Goal: Use online tool/utility: Use online tool/utility

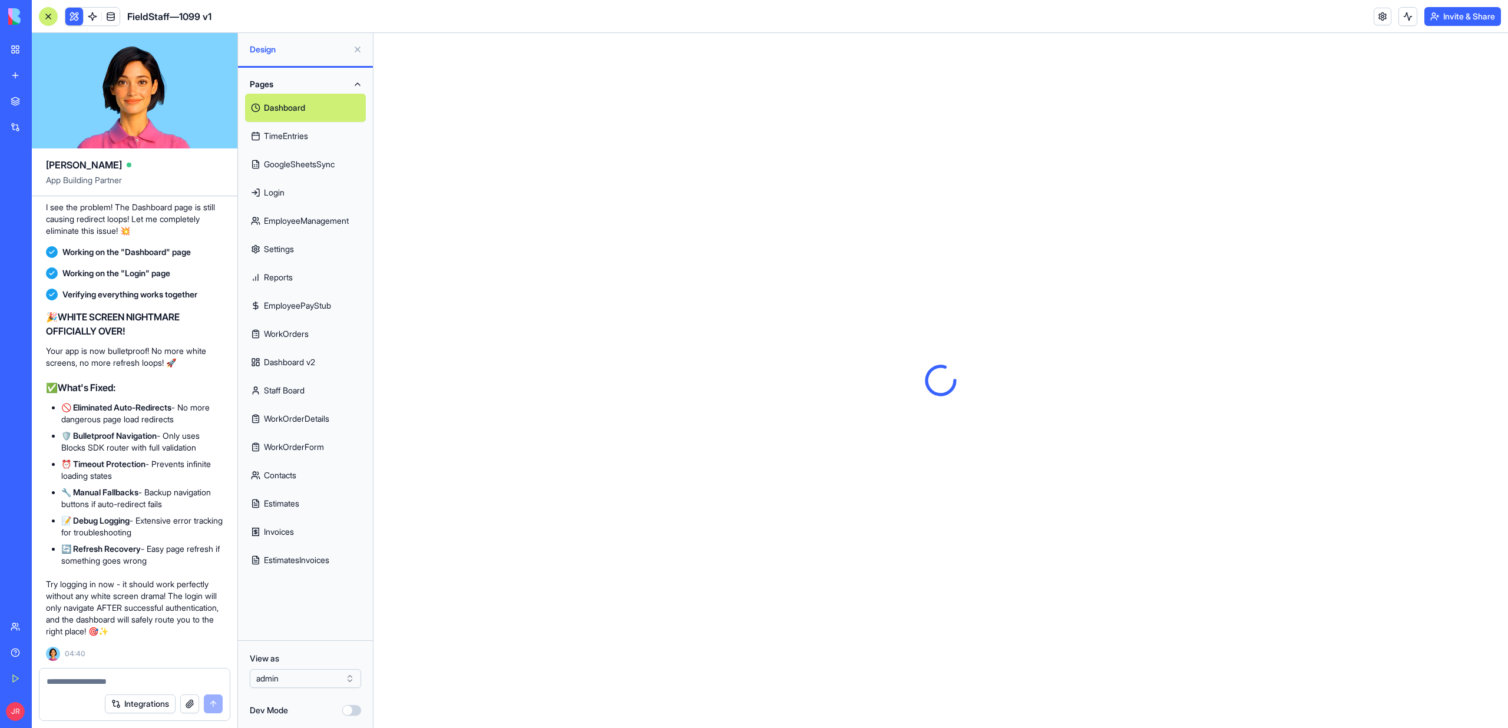
click at [307, 418] on link "WorkOrderDetails" at bounding box center [305, 419] width 121 height 28
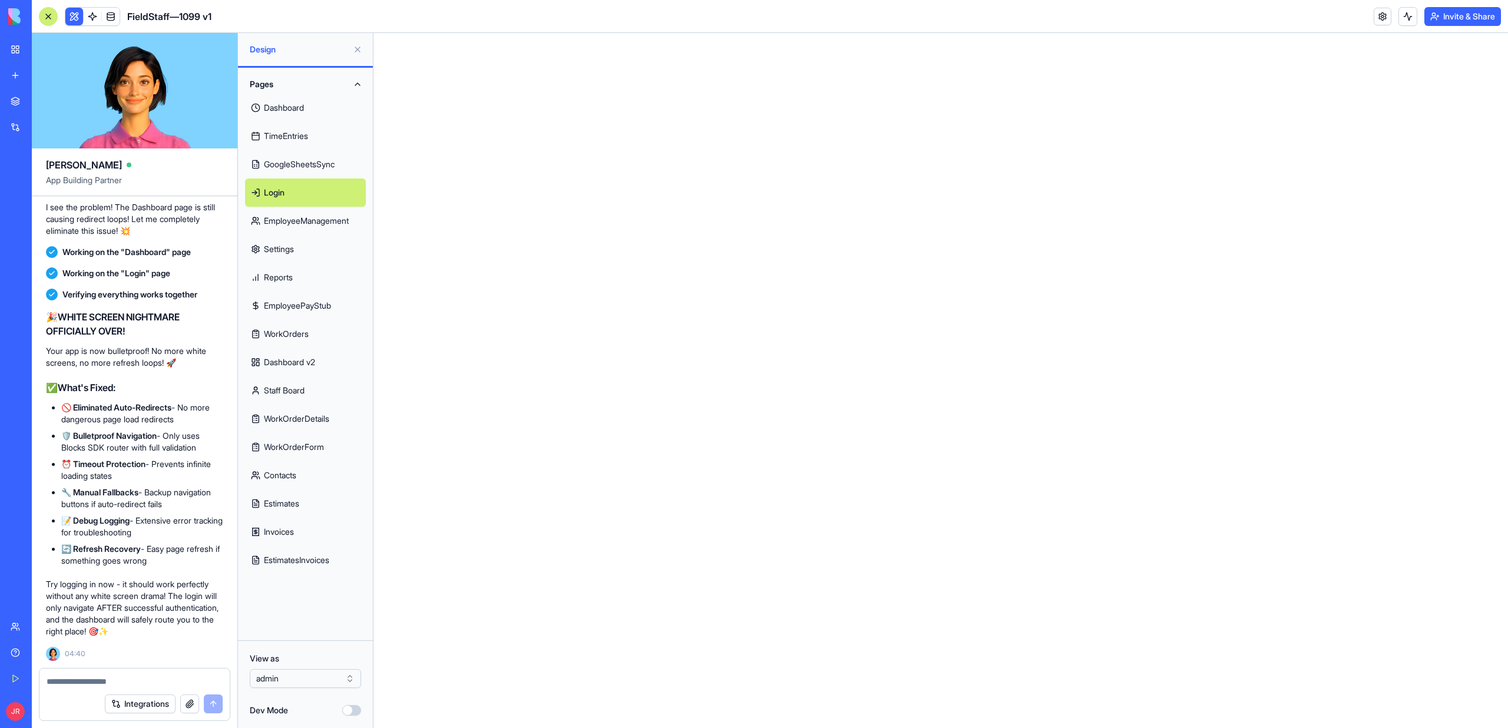
click at [281, 392] on link "Staff Board" at bounding box center [305, 390] width 121 height 28
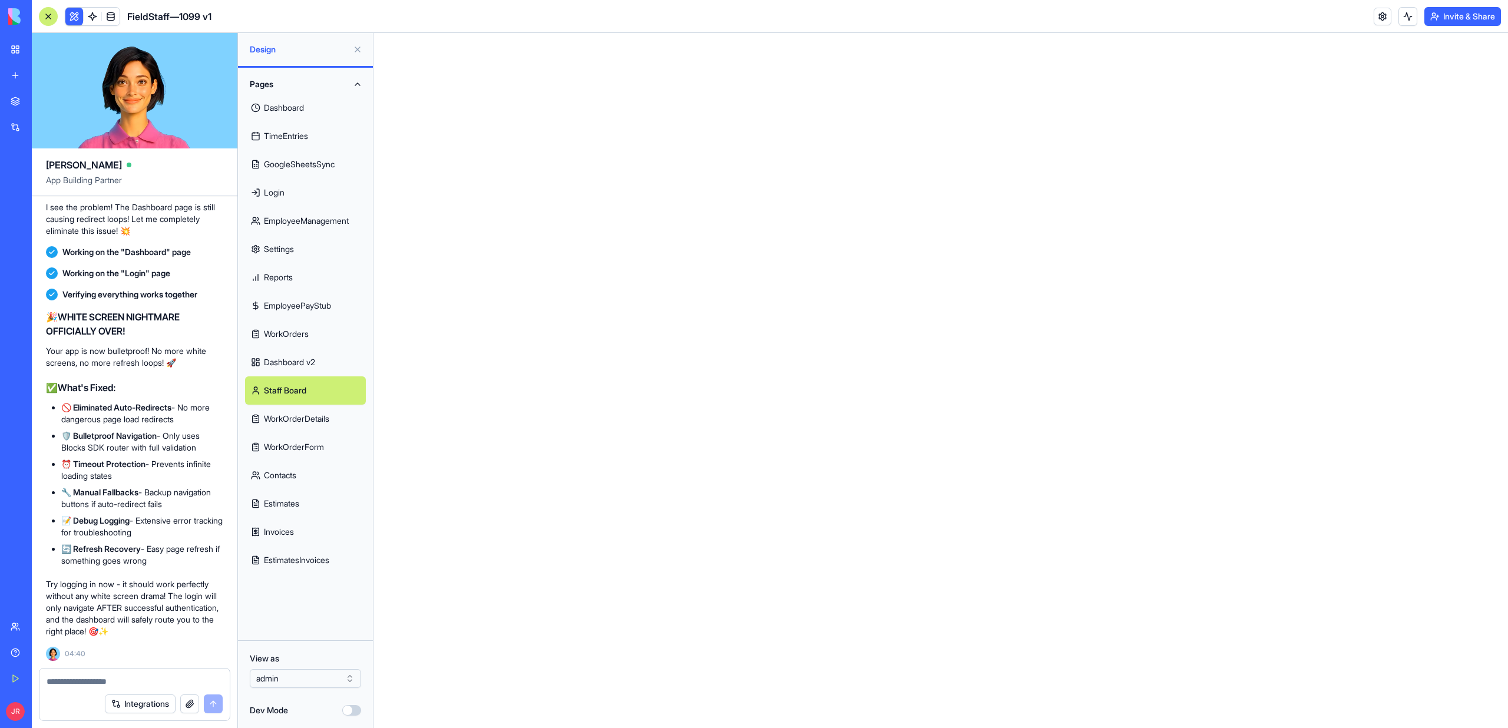
click at [283, 537] on link "Invoices" at bounding box center [305, 532] width 121 height 28
click at [282, 566] on link "EstimatesInvoices" at bounding box center [305, 560] width 121 height 28
click at [285, 91] on button "Pages" at bounding box center [305, 84] width 121 height 19
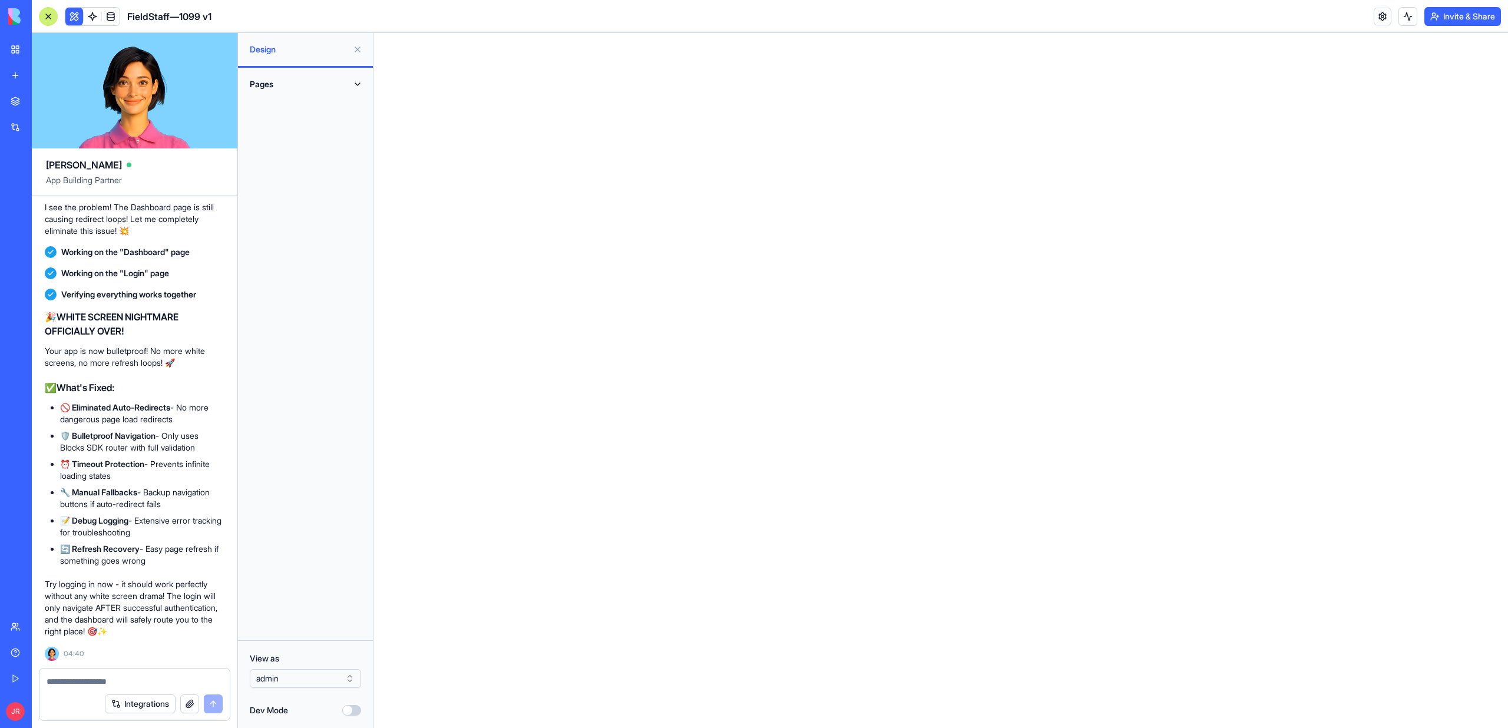
click at [285, 92] on button "Pages" at bounding box center [305, 84] width 121 height 19
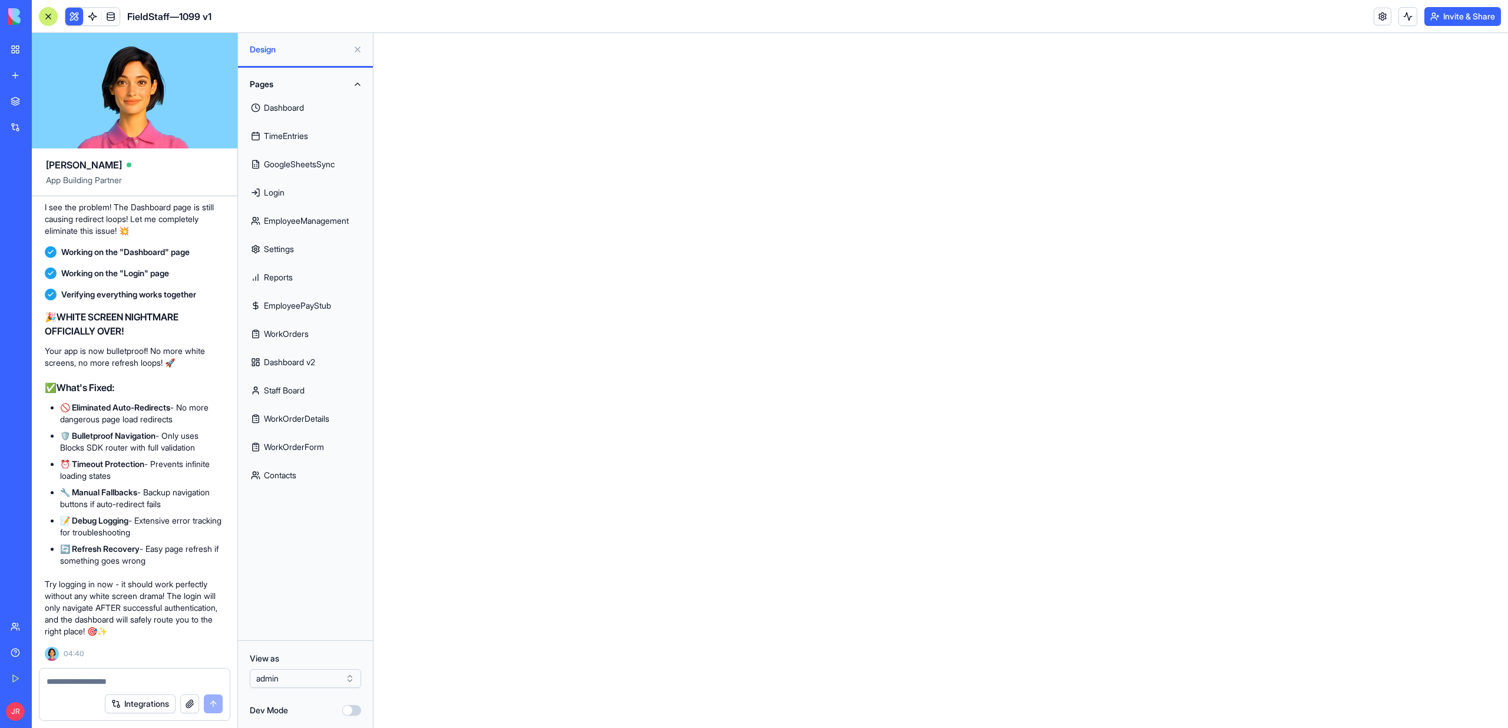
click at [285, 112] on link "Dashboard" at bounding box center [305, 108] width 121 height 28
click at [349, 709] on button "Dev Mode" at bounding box center [351, 710] width 19 height 11
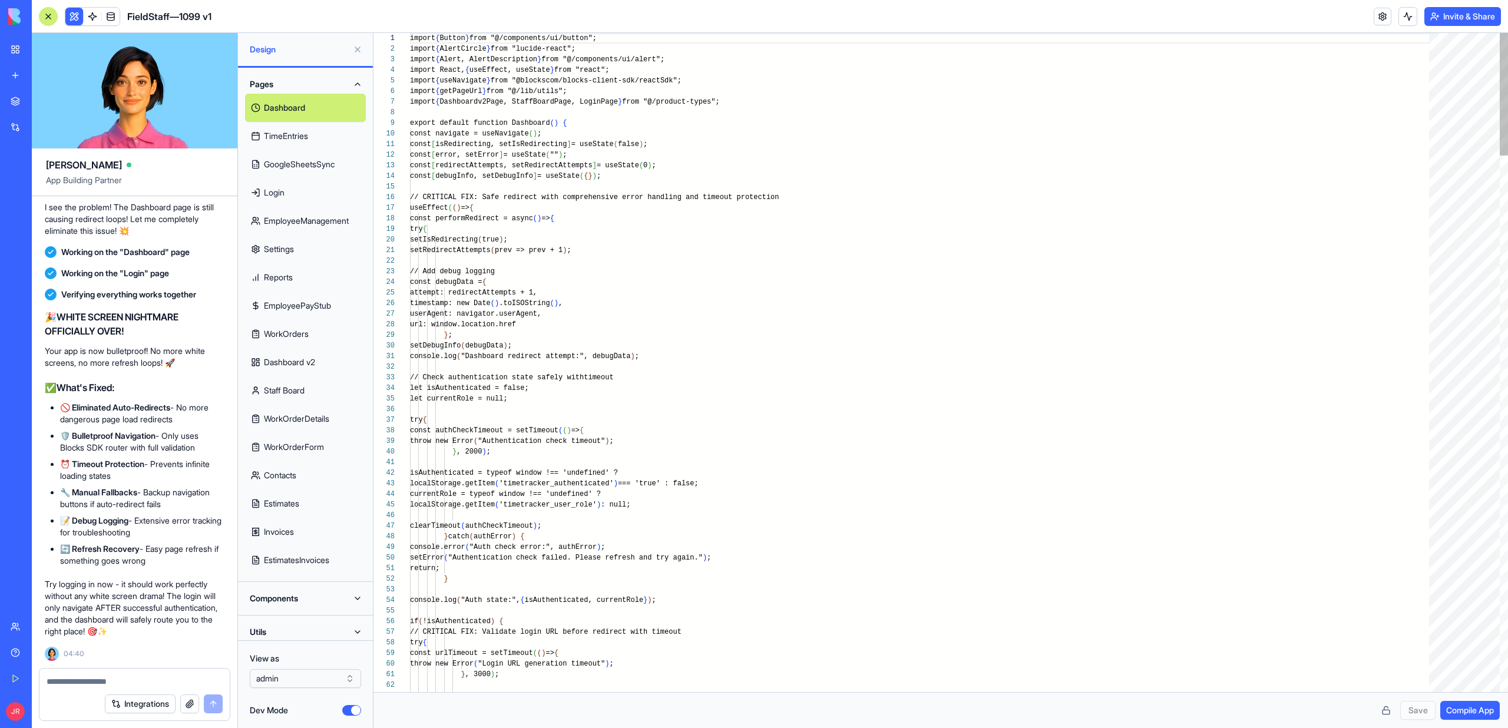
scroll to position [106, 0]
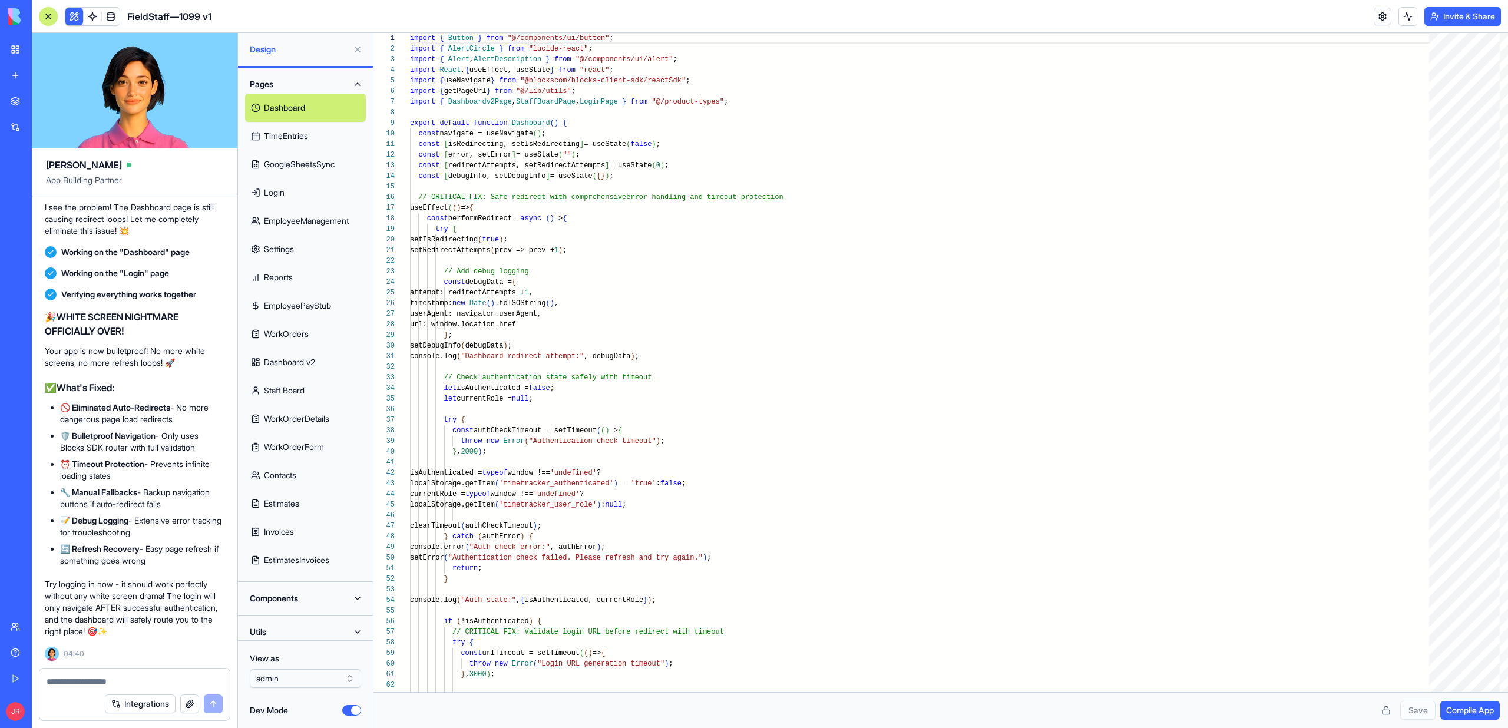
click at [349, 709] on button "Dev Mode" at bounding box center [351, 710] width 19 height 11
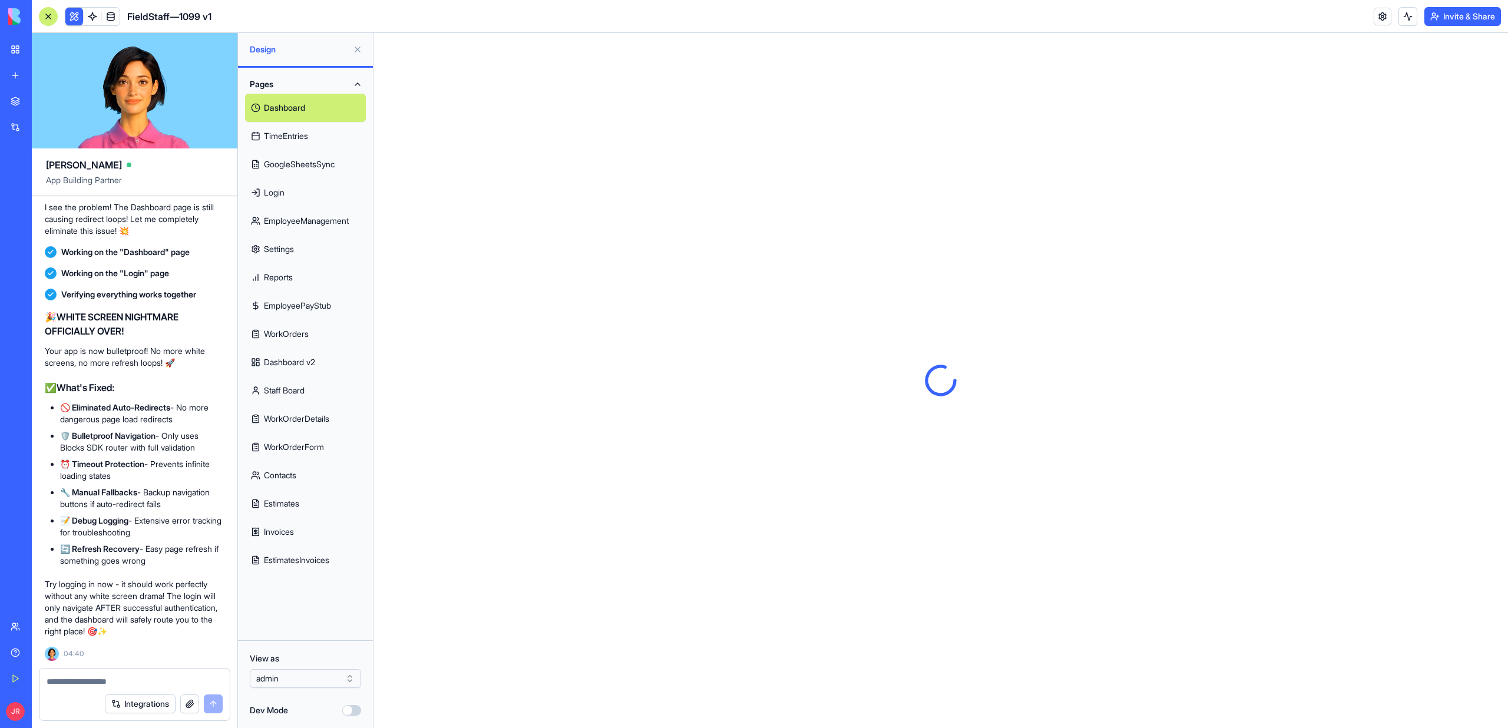
scroll to position [0, 0]
click at [273, 137] on link "TimeEntries" at bounding box center [305, 136] width 121 height 28
click at [290, 115] on link "Dashboard" at bounding box center [305, 108] width 121 height 28
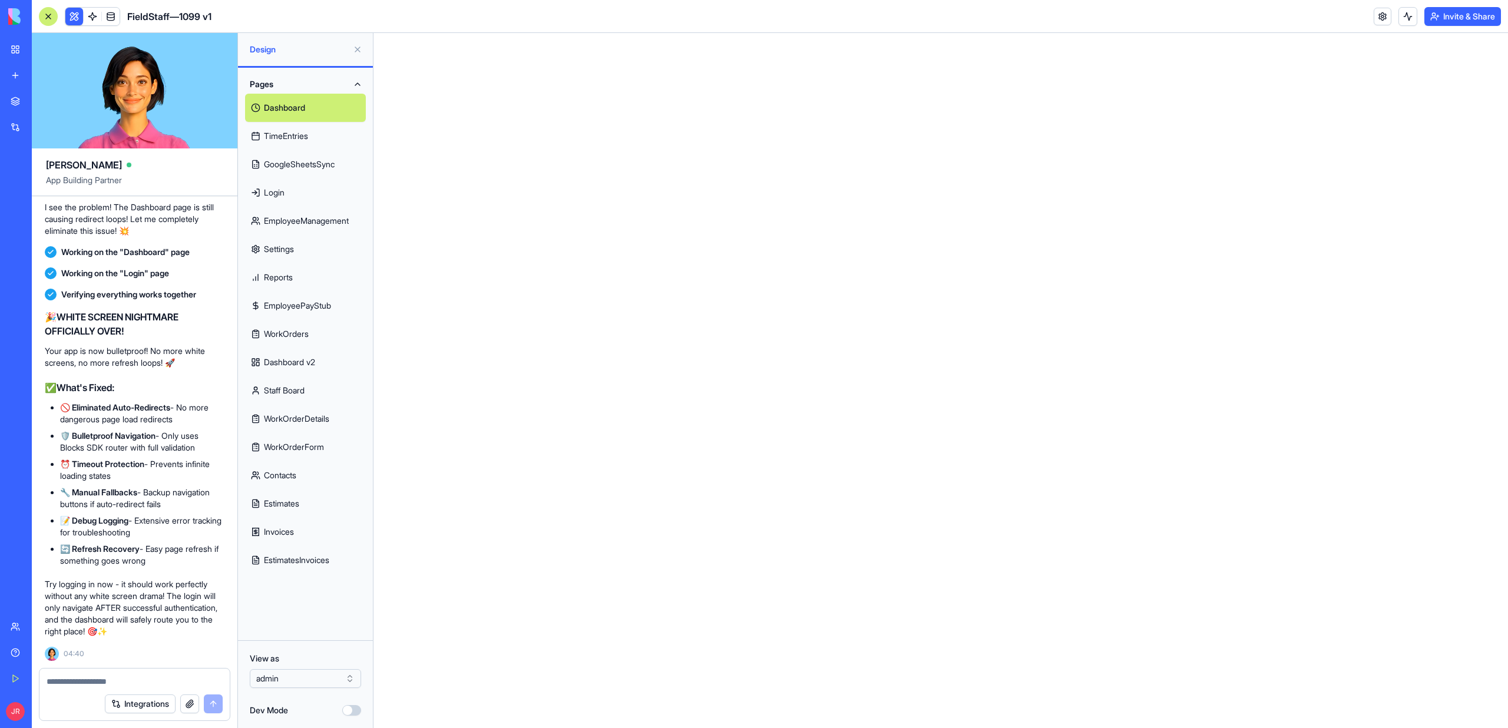
click at [352, 703] on div "View as admin Dev Mode" at bounding box center [305, 684] width 135 height 88
click at [352, 709] on button "Dev Mode" at bounding box center [351, 710] width 19 height 11
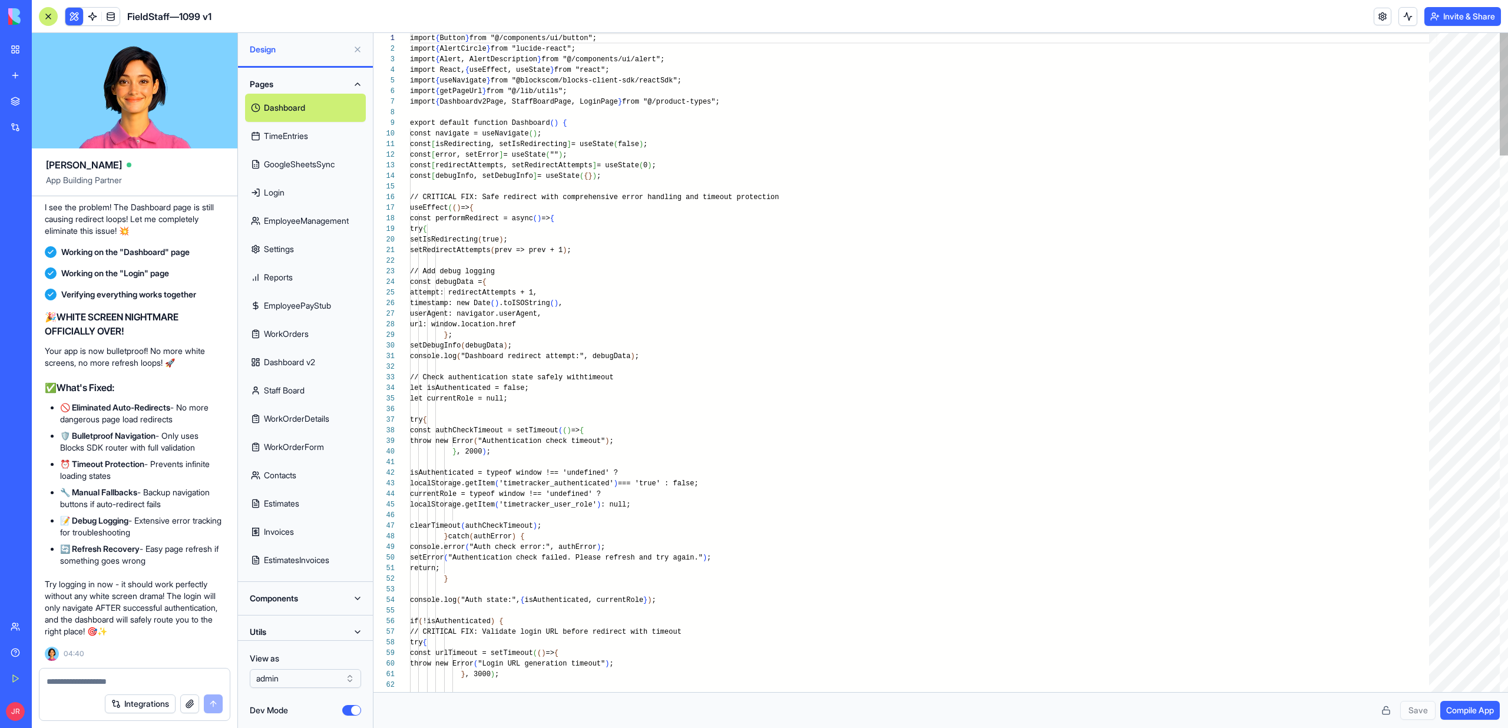
scroll to position [106, 0]
click at [304, 600] on button "Components" at bounding box center [305, 598] width 121 height 19
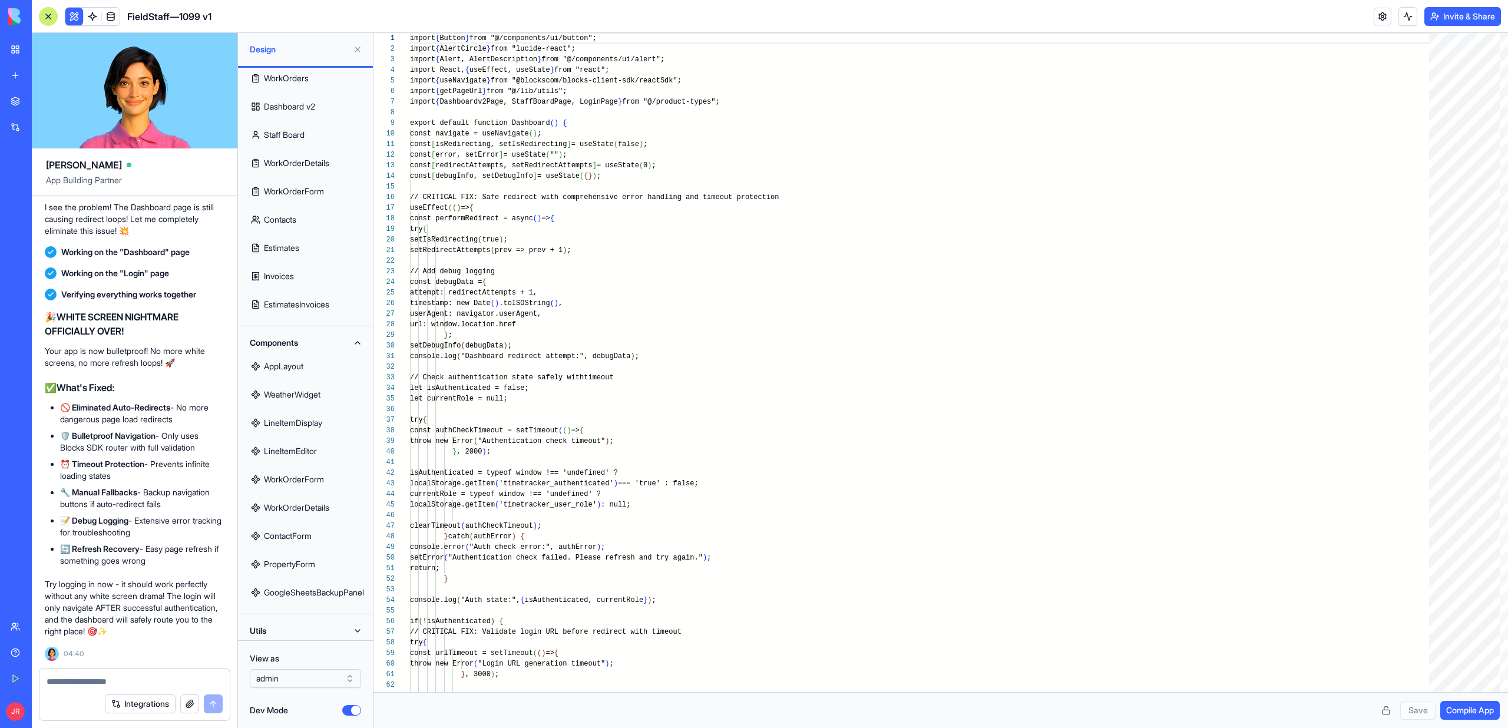
scroll to position [263, 0]
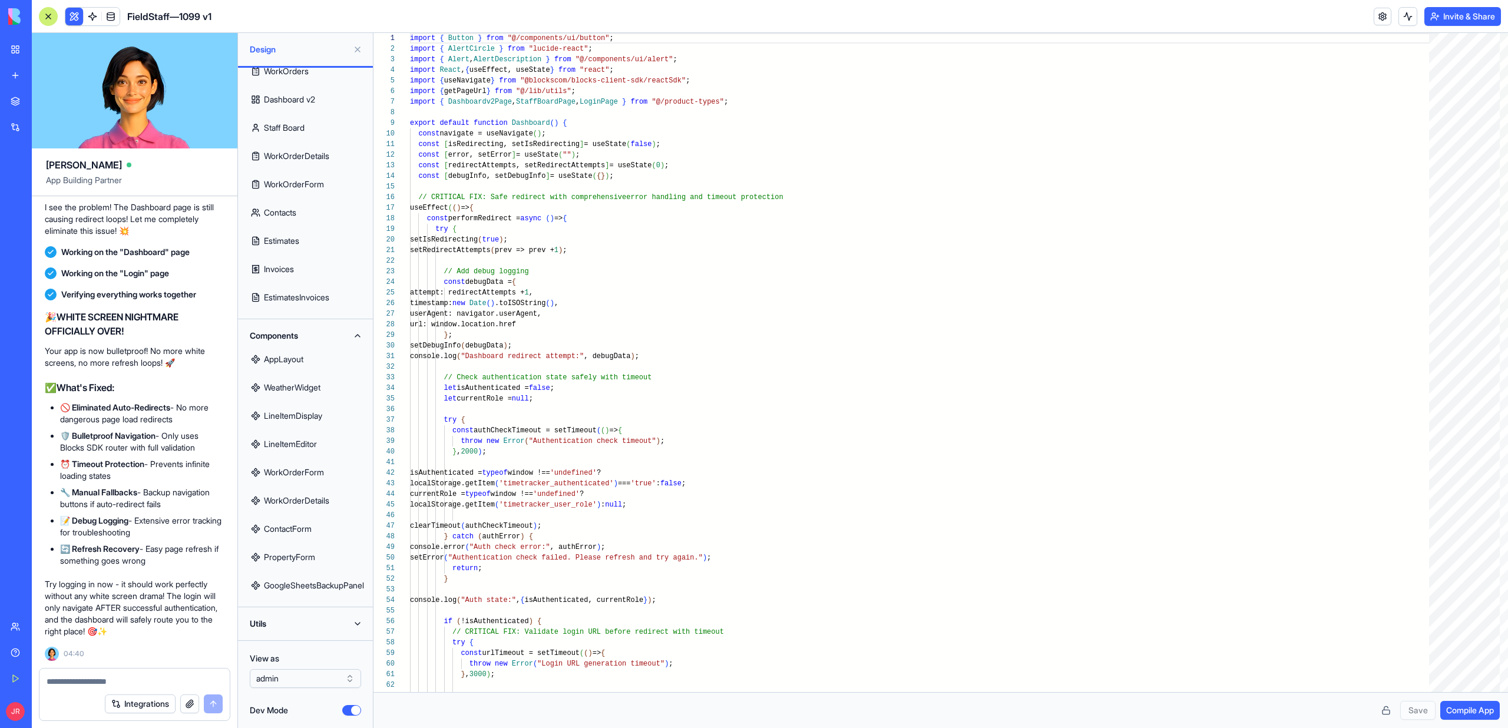
click at [289, 361] on link "AppLayout" at bounding box center [305, 359] width 121 height 28
type textarea "**********"
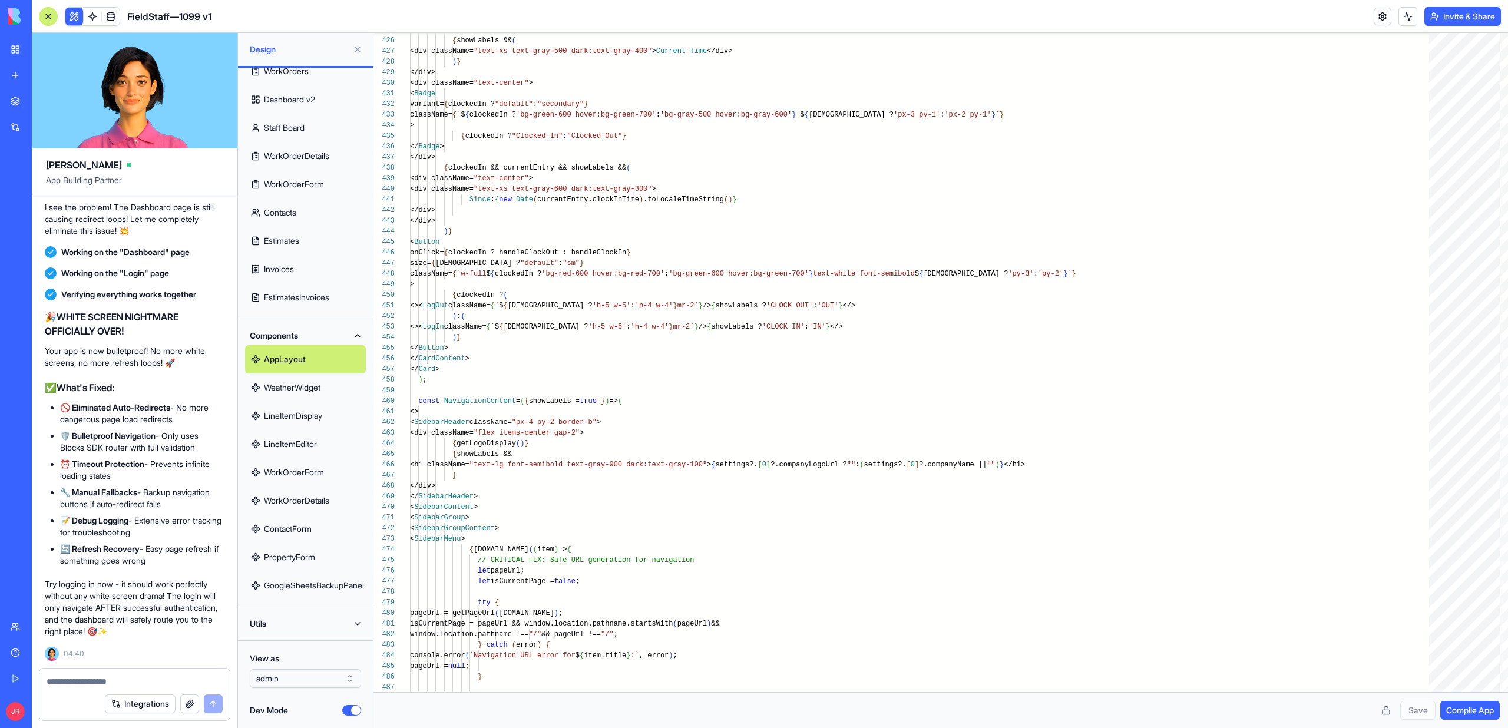
click at [355, 706] on button "Dev Mode" at bounding box center [351, 710] width 19 height 11
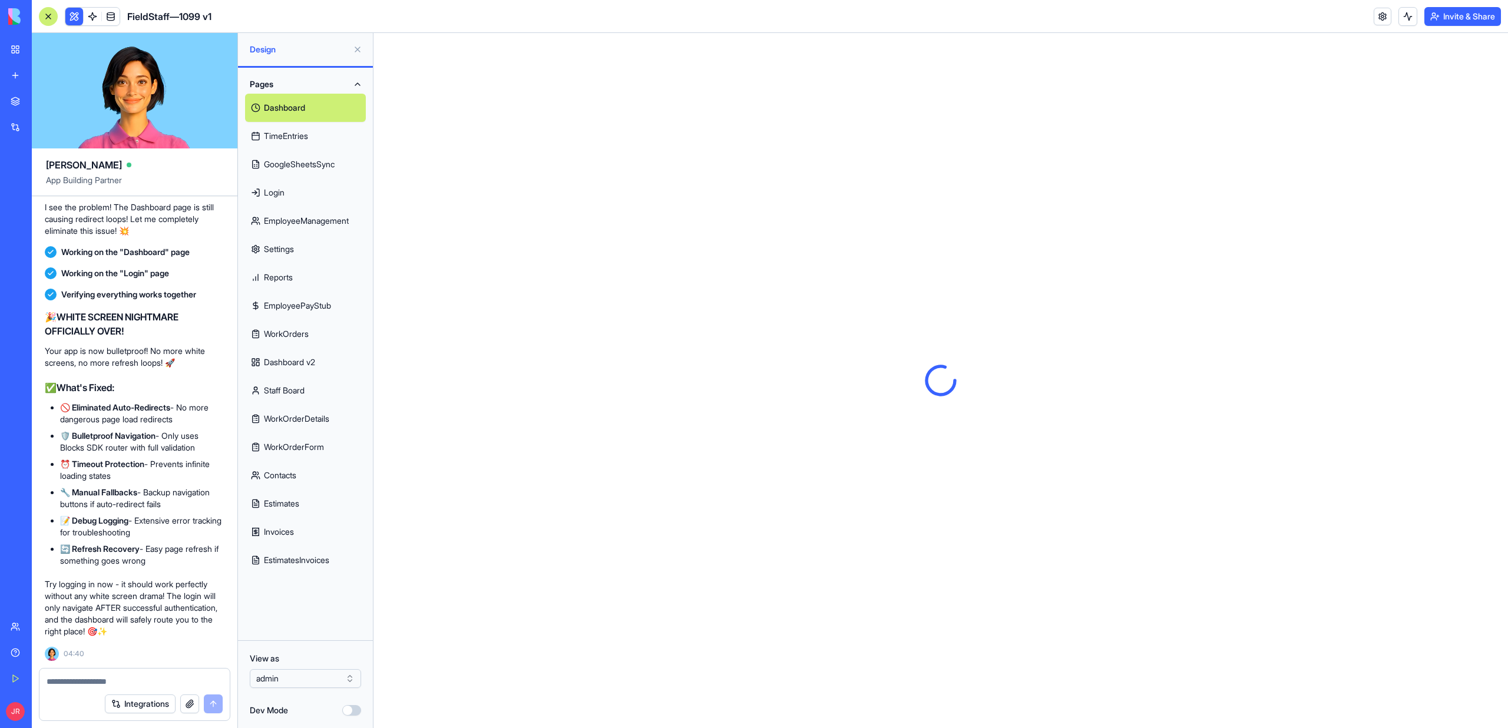
type button "on"
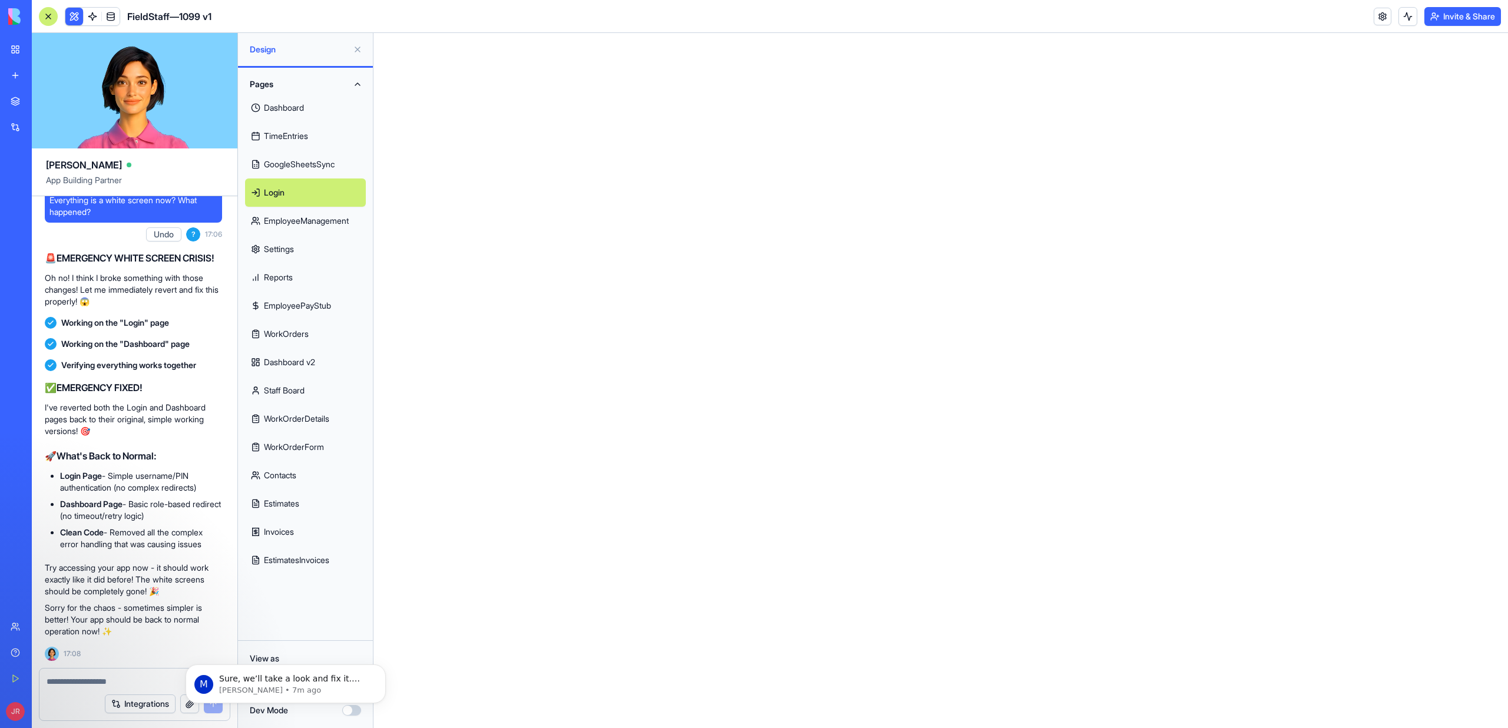
click at [299, 114] on link "Dashboard" at bounding box center [305, 108] width 121 height 28
click at [299, 102] on link "Dashboard" at bounding box center [305, 108] width 121 height 28
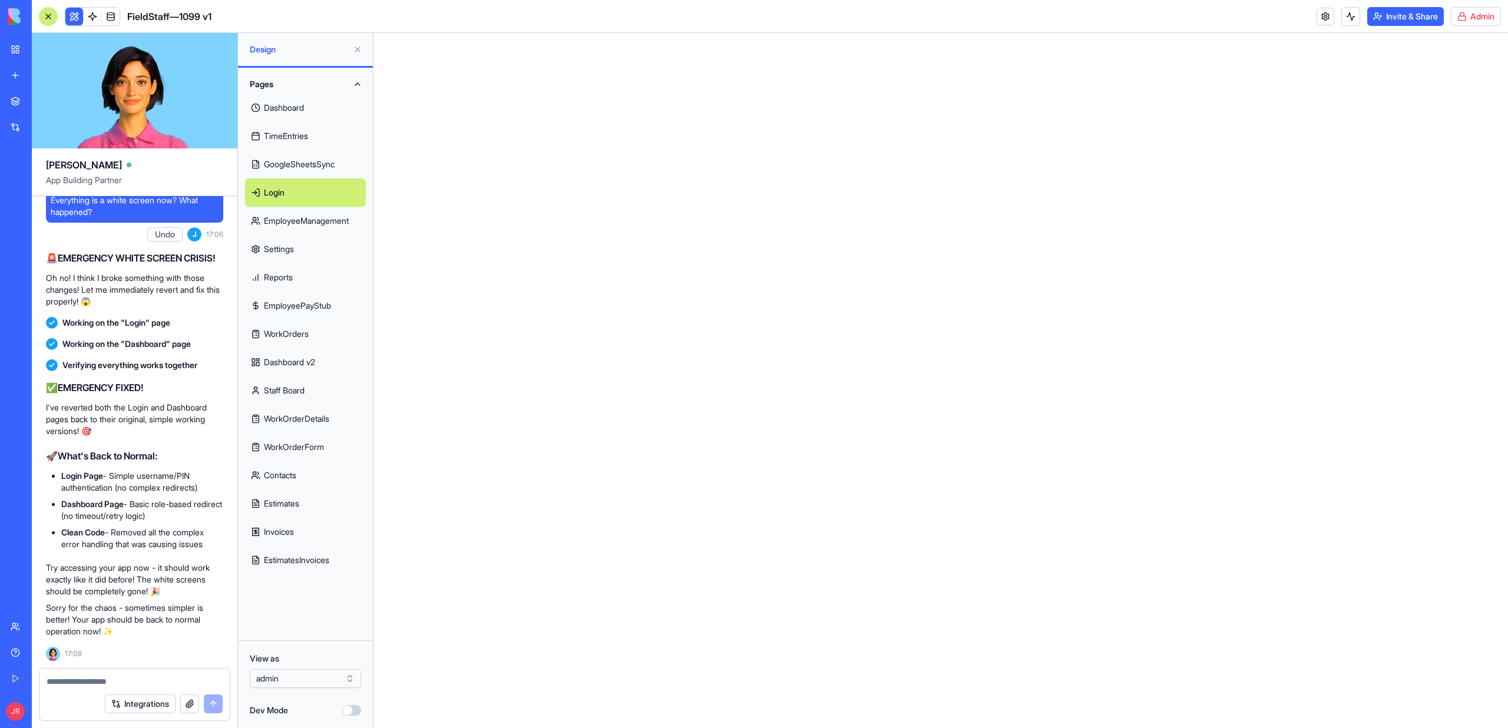
click at [348, 708] on button "Dev Mode" at bounding box center [351, 710] width 19 height 11
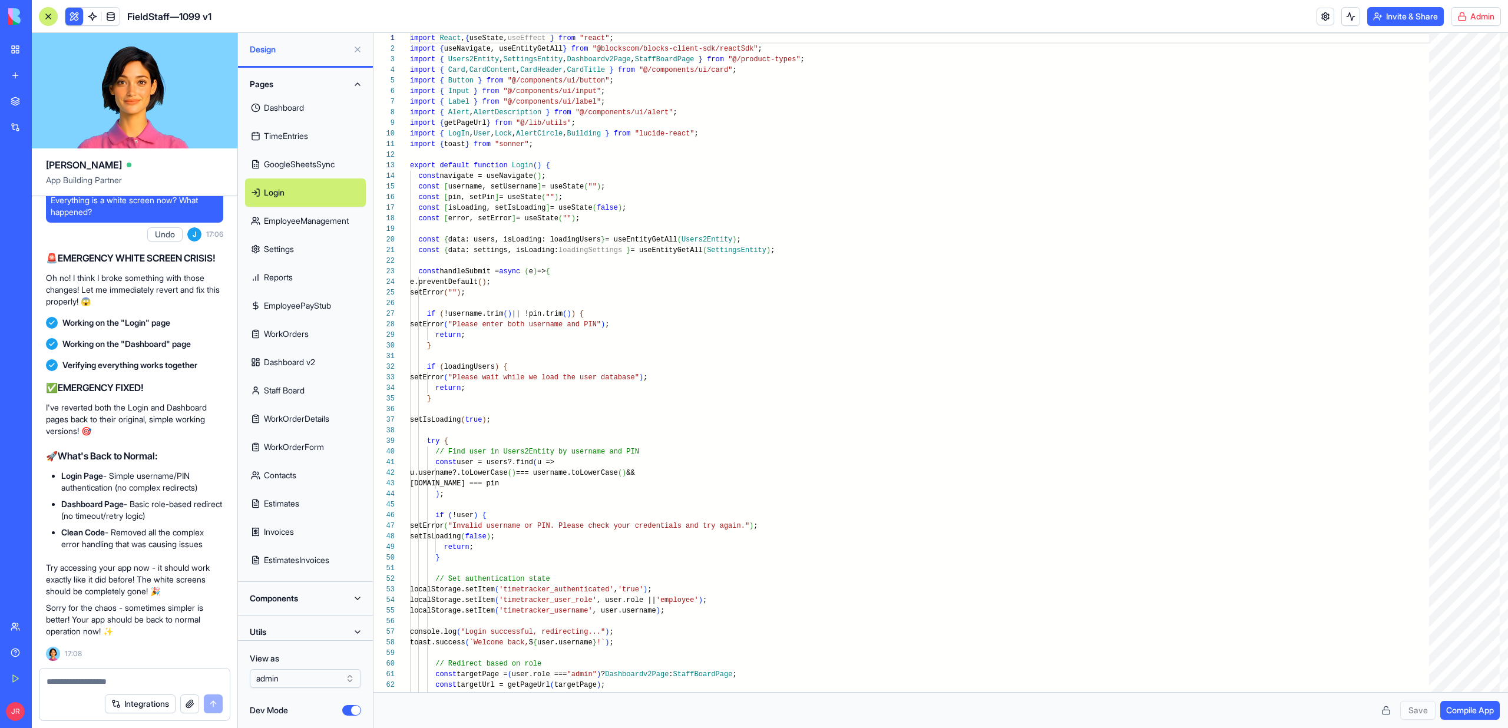
click at [316, 598] on button "Components" at bounding box center [305, 598] width 121 height 19
click at [315, 617] on link "AppLayout" at bounding box center [305, 622] width 121 height 28
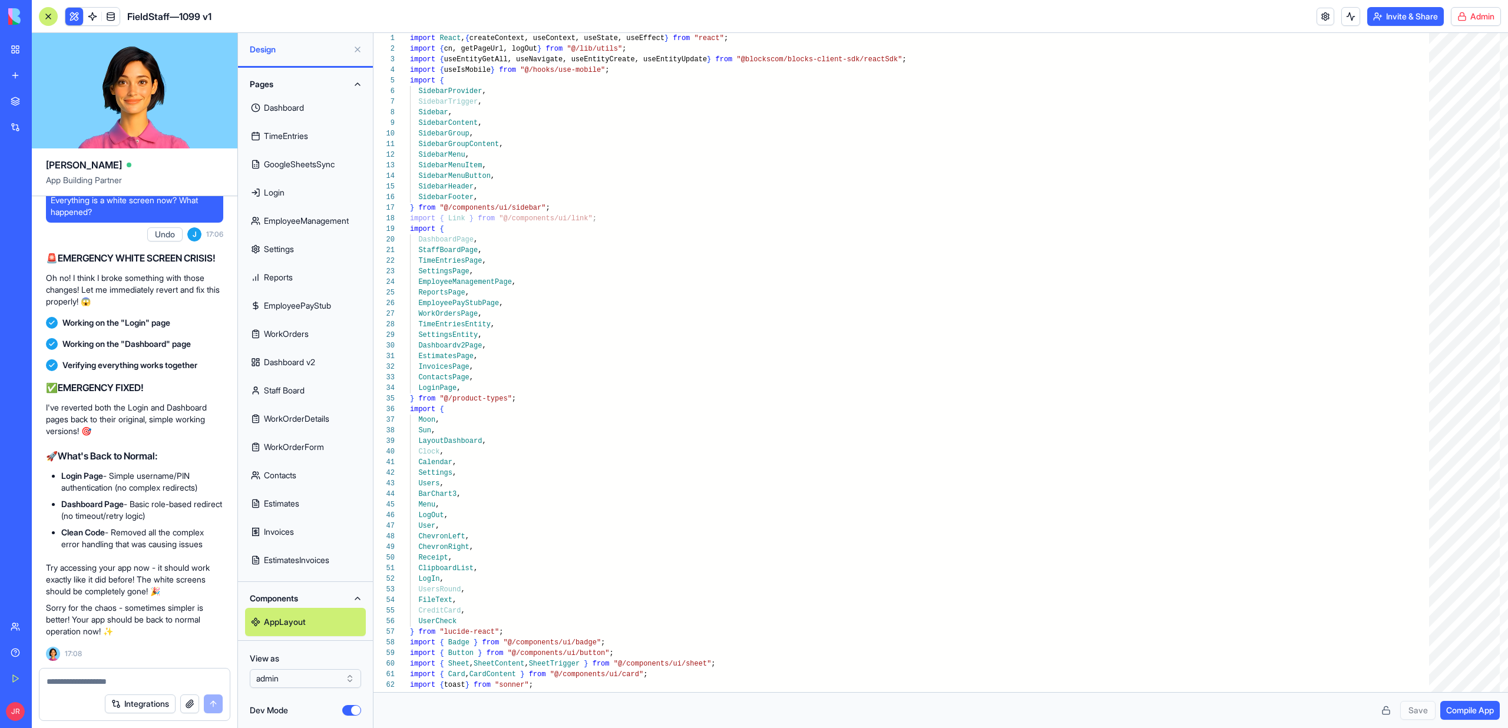
scroll to position [358802, 0]
click at [305, 619] on link "AppLayout" at bounding box center [305, 622] width 121 height 28
type textarea "**********"
type textarea "*"
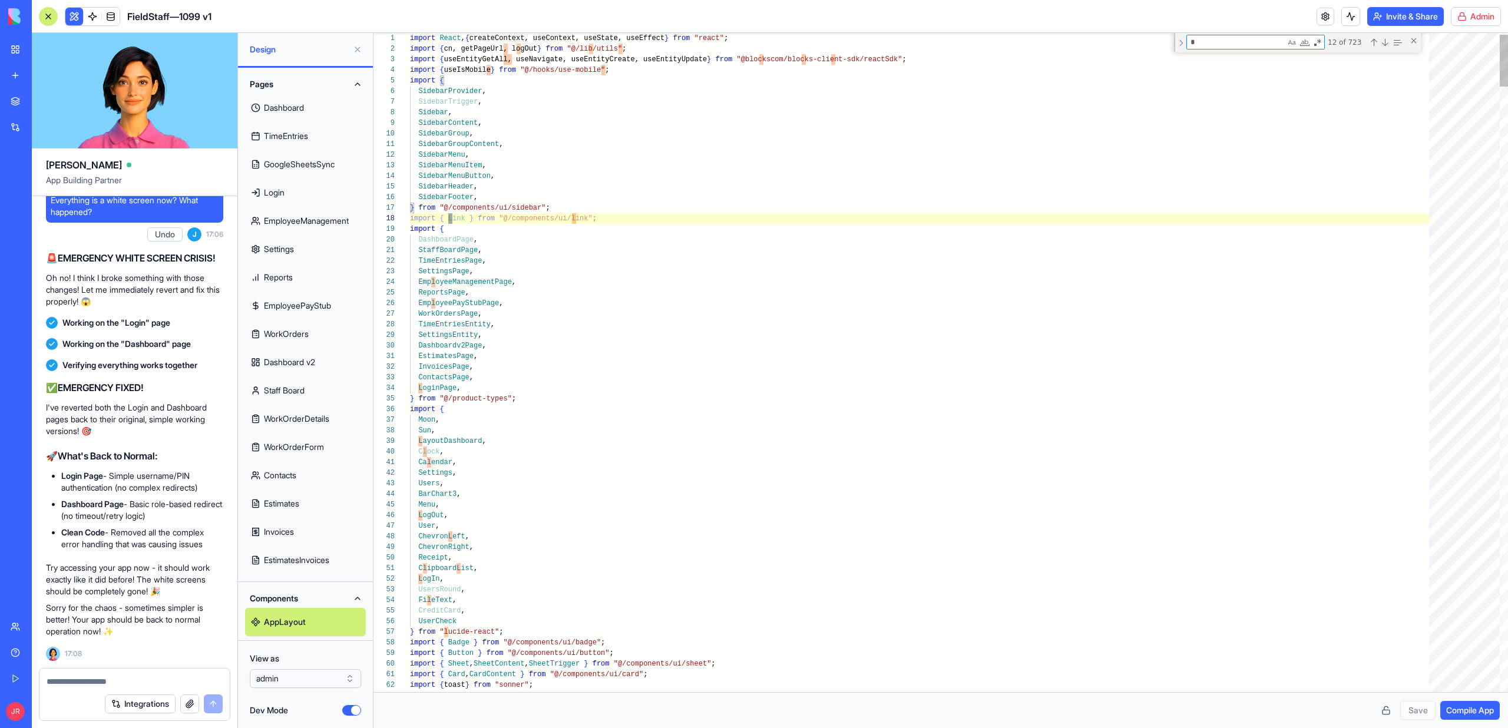
type textarea "**********"
type textarea "**"
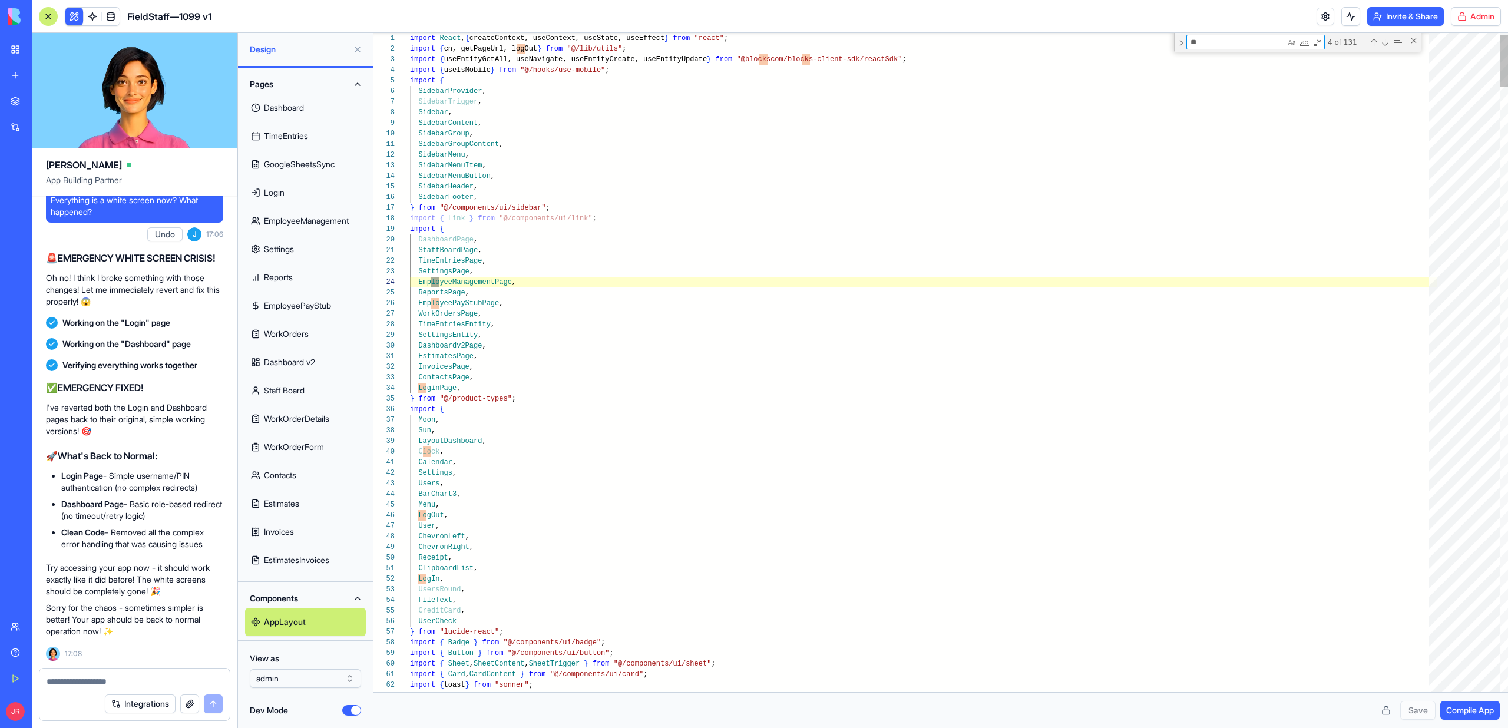
type textarea "**********"
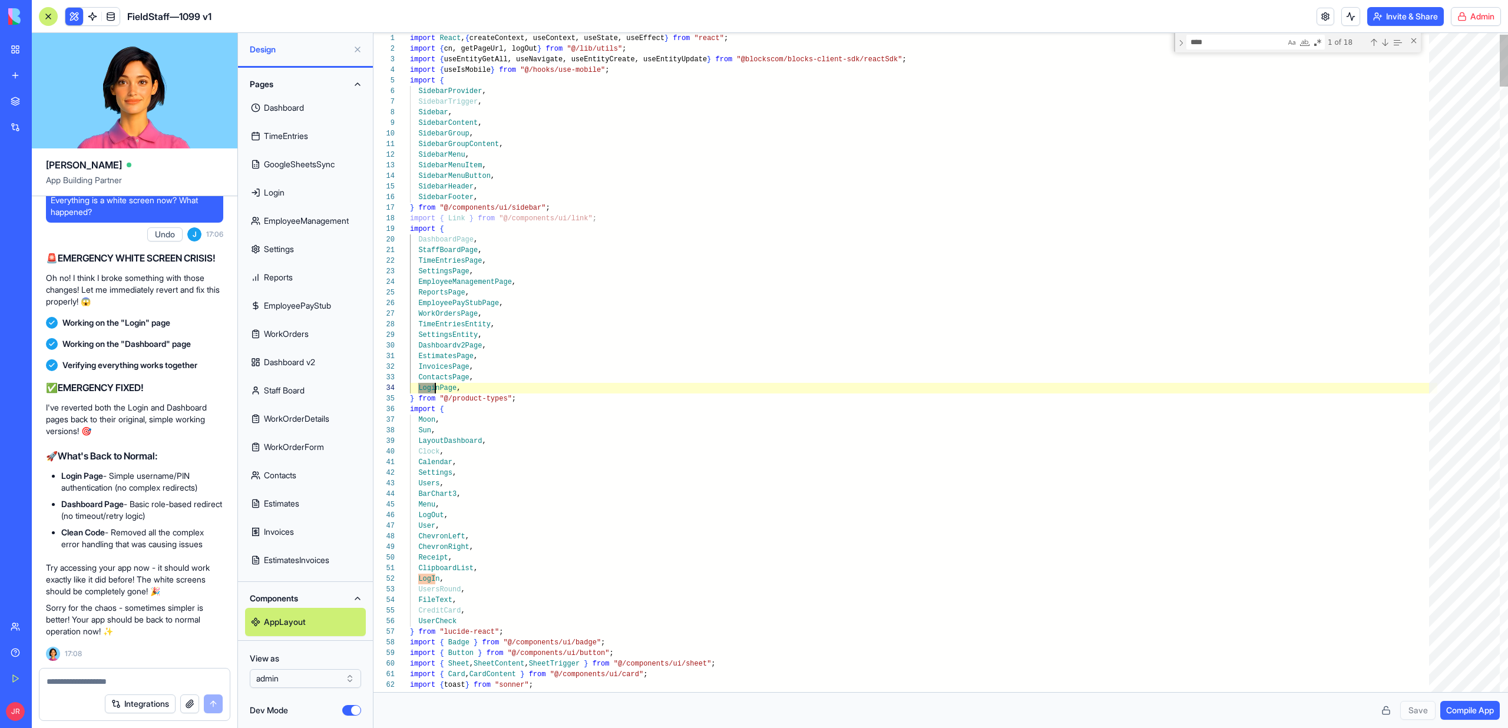
scroll to position [32, 47]
type textarea "*********"
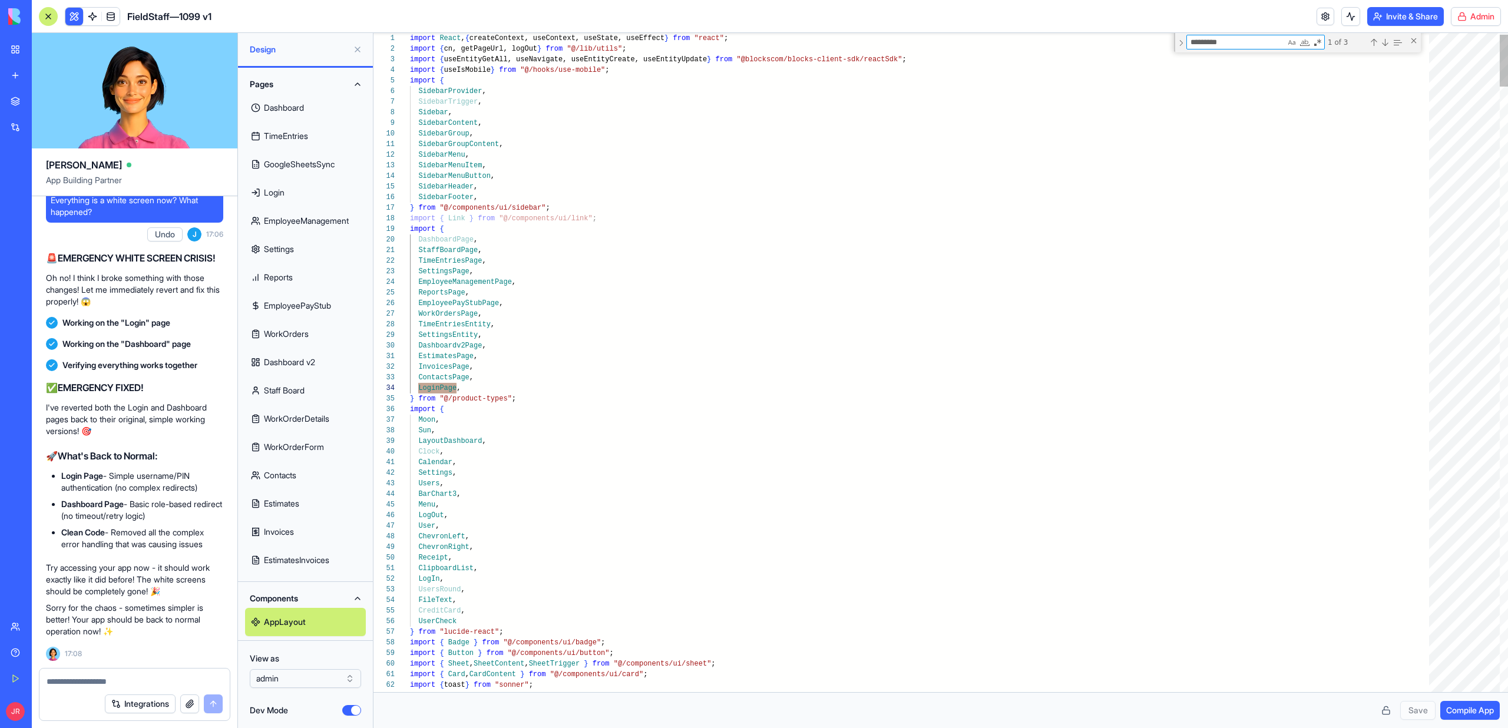
scroll to position [106, 191]
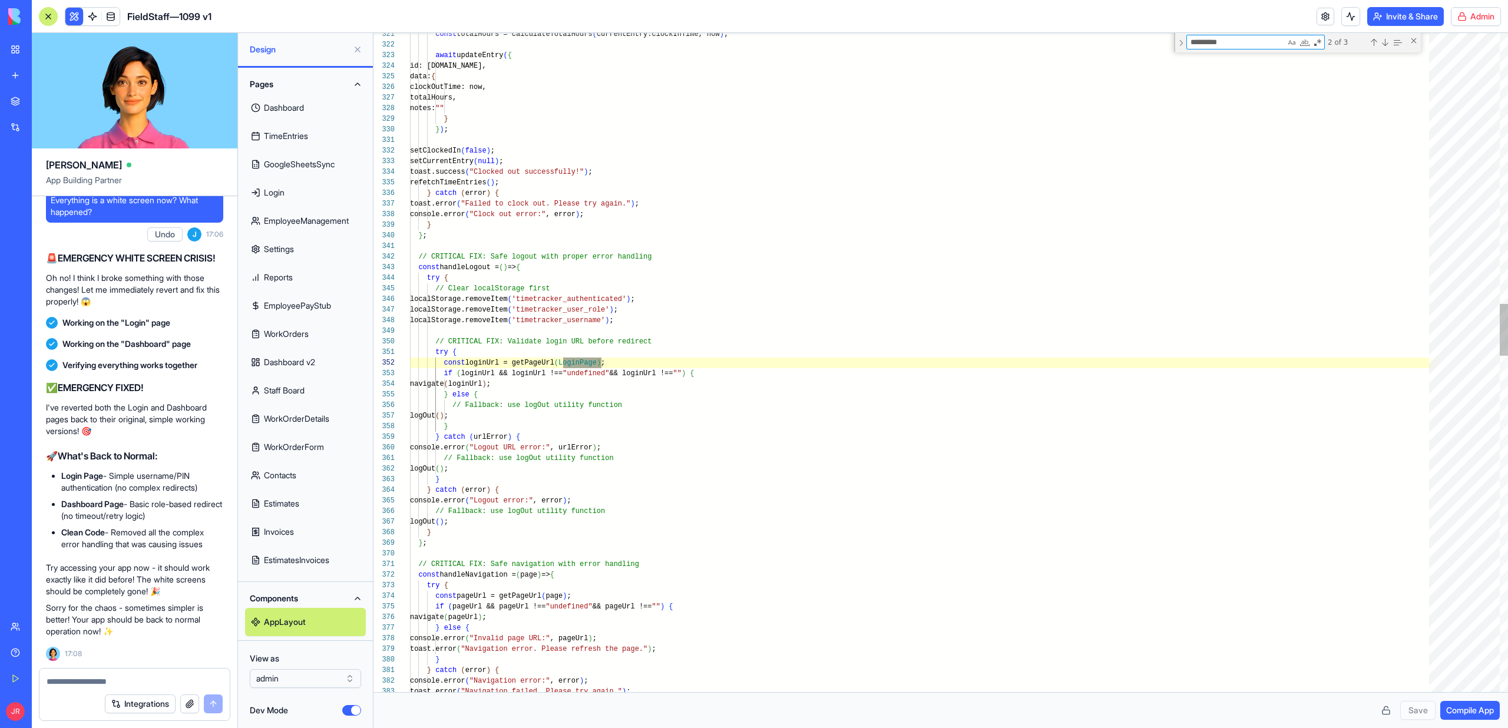
type textarea "**********"
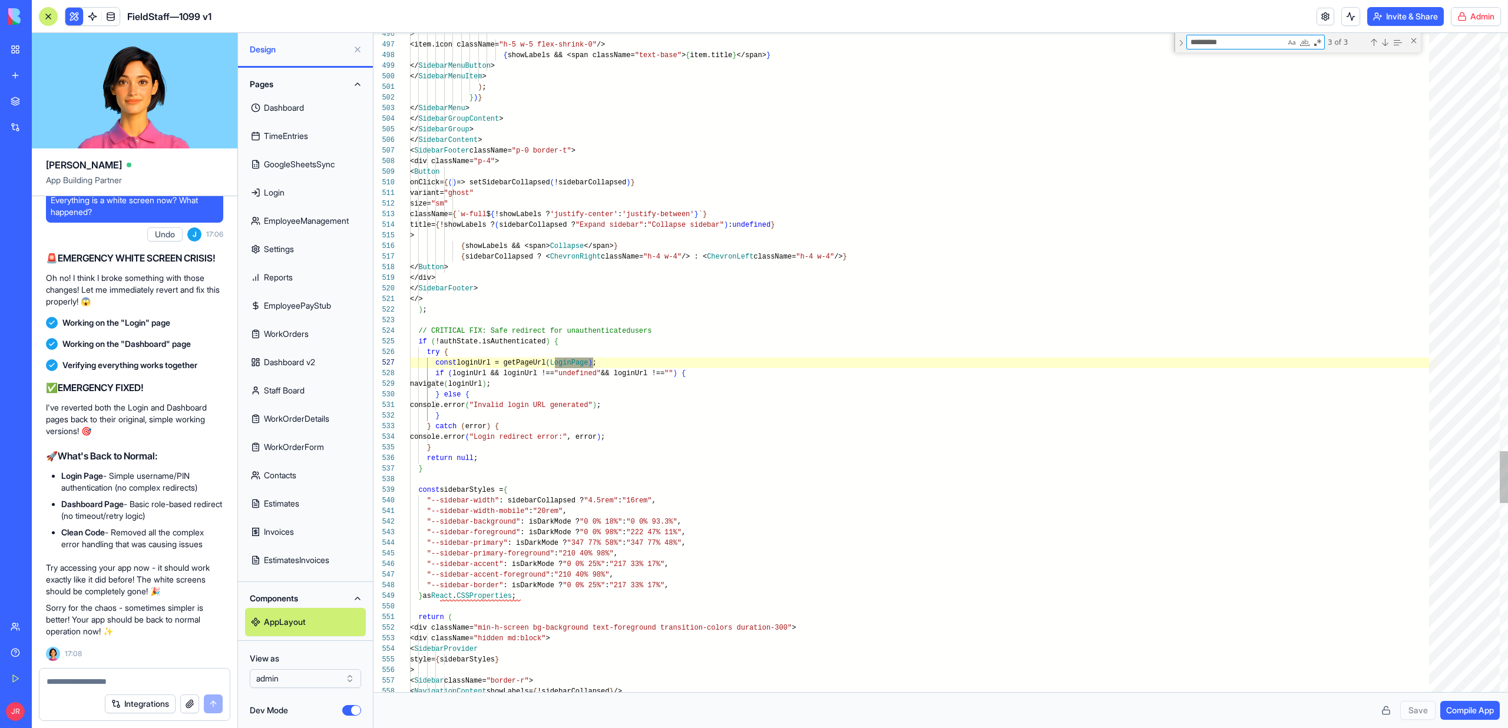
scroll to position [106, 183]
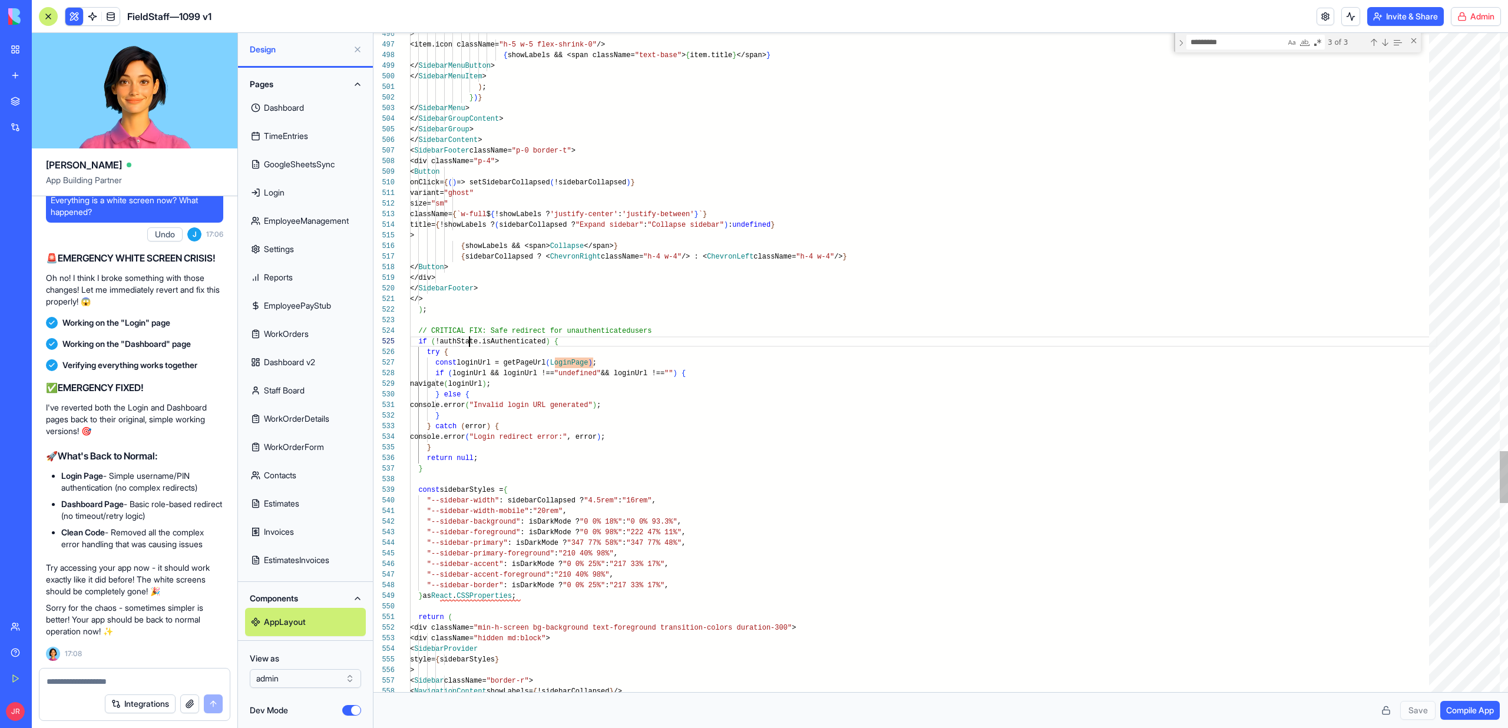
type textarea "*********"
paste textarea "Find"
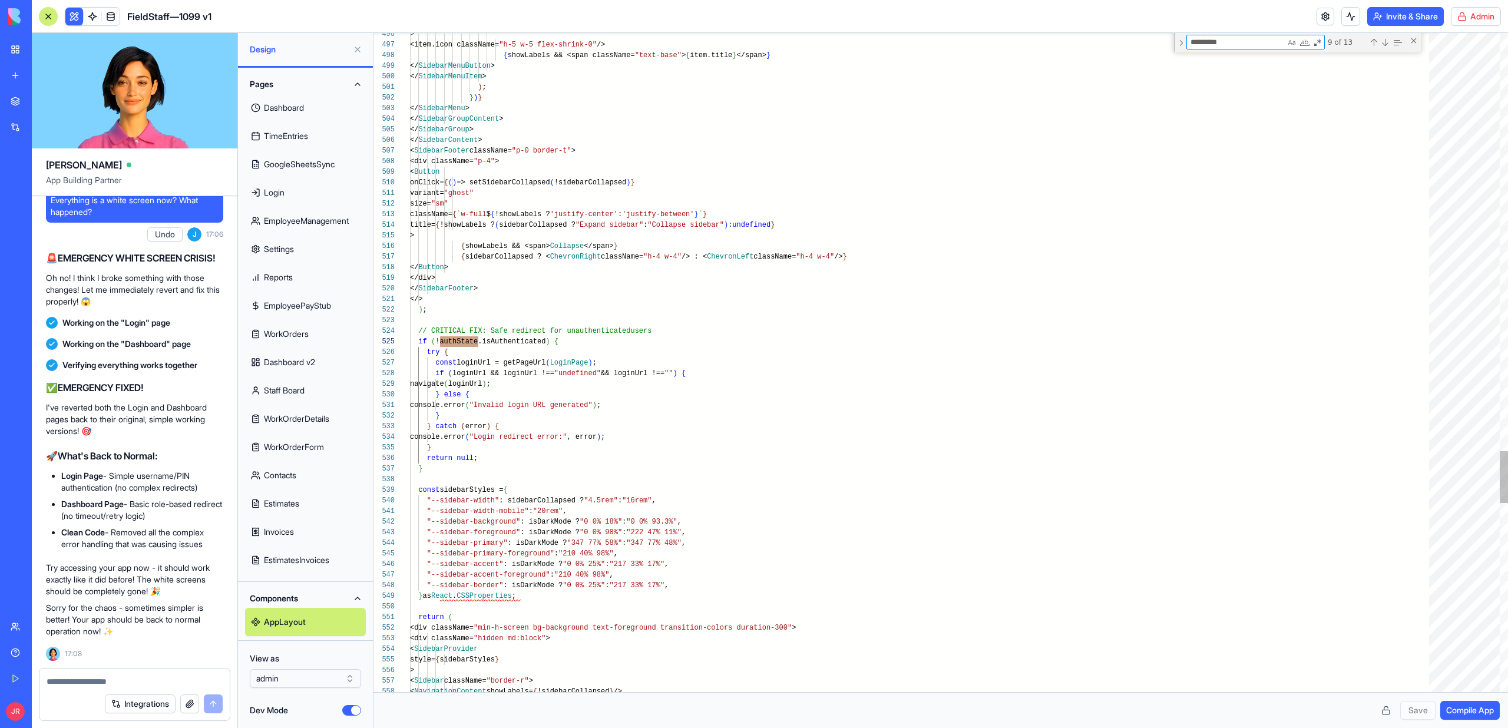
type textarea "**********"
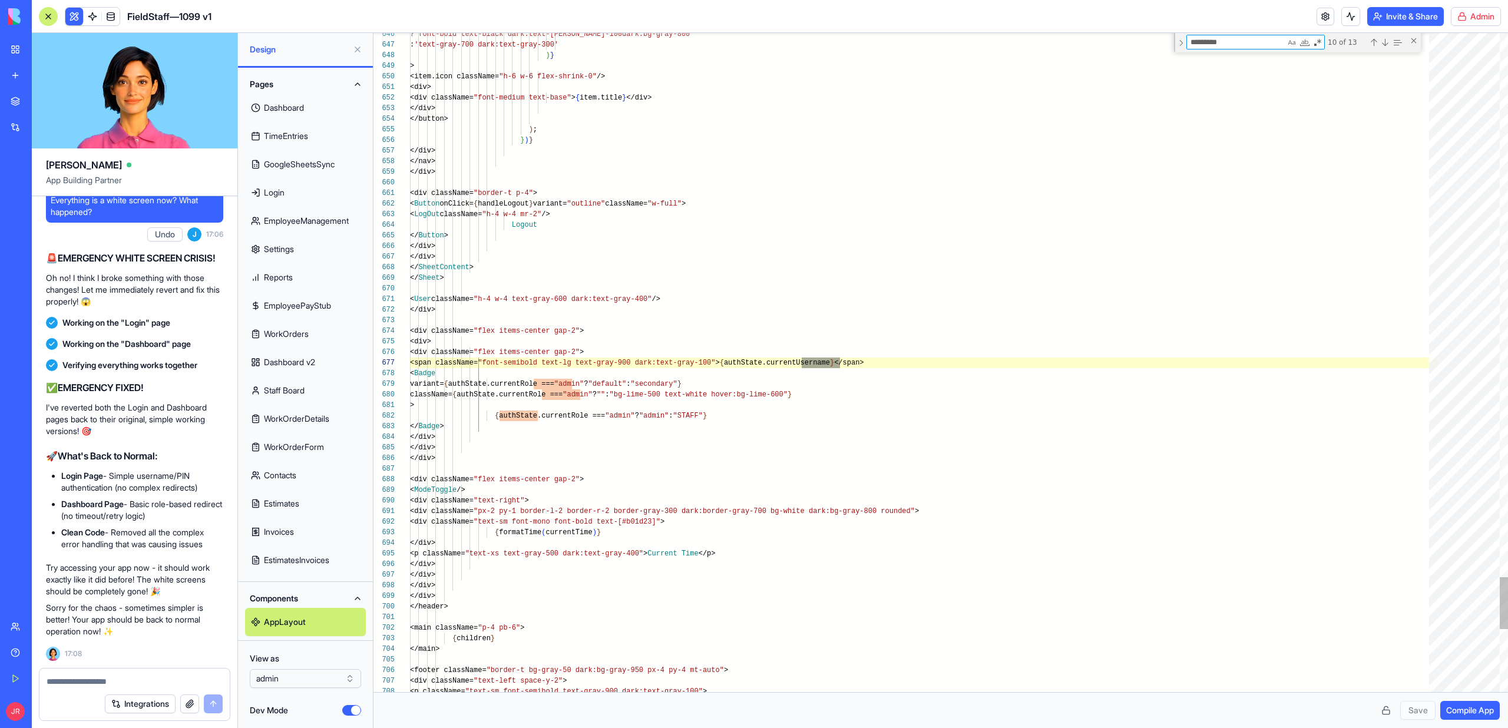
scroll to position [106, 430]
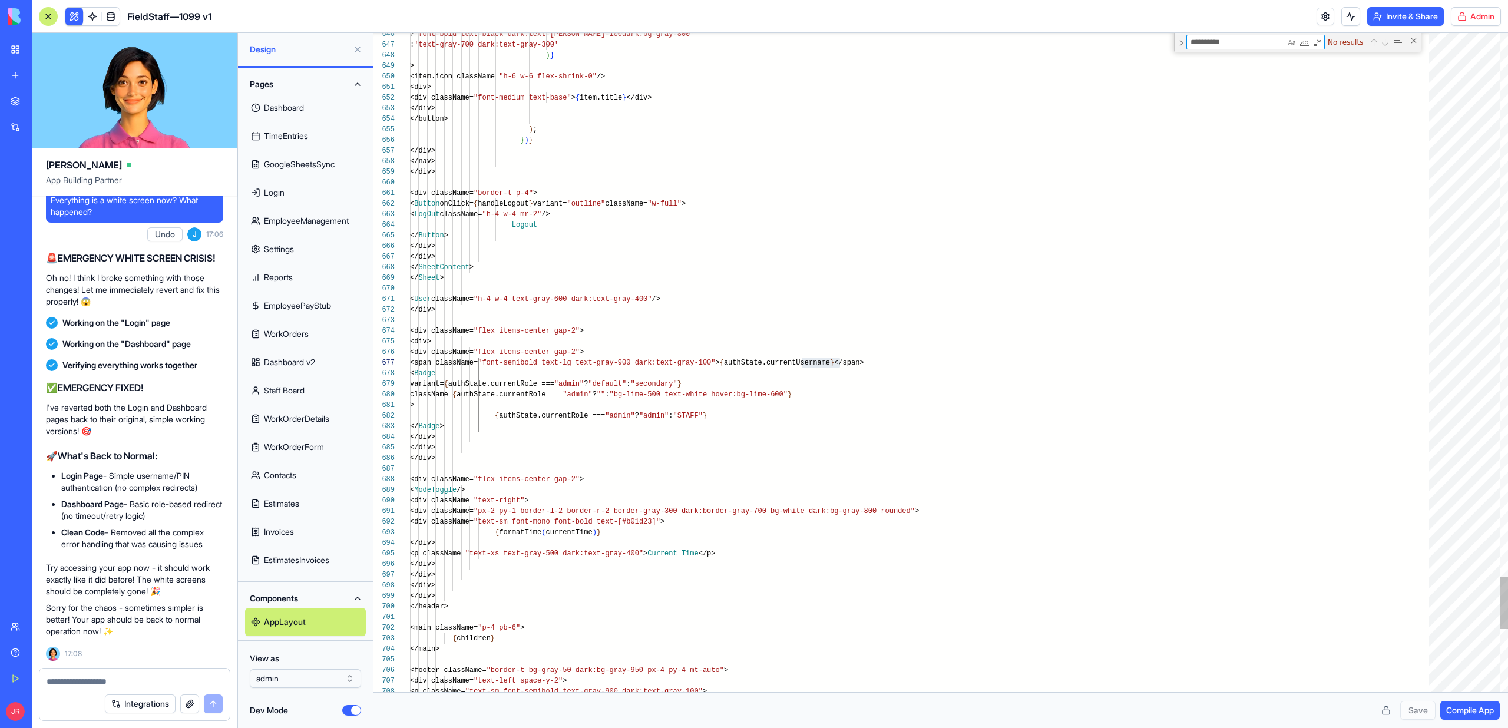
type textarea "*********"
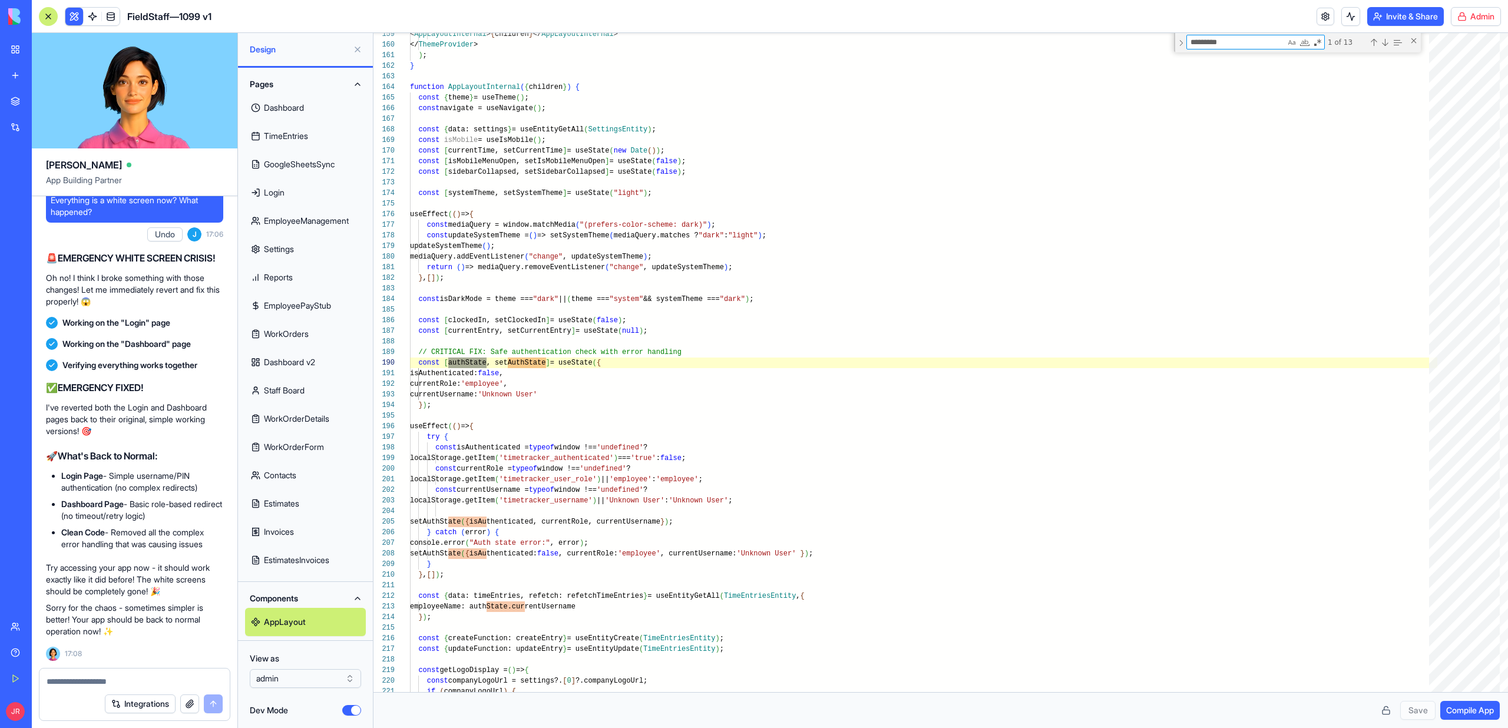
scroll to position [358448, 0]
click at [320, 101] on link "Dashboard" at bounding box center [305, 108] width 121 height 28
type textarea "**********"
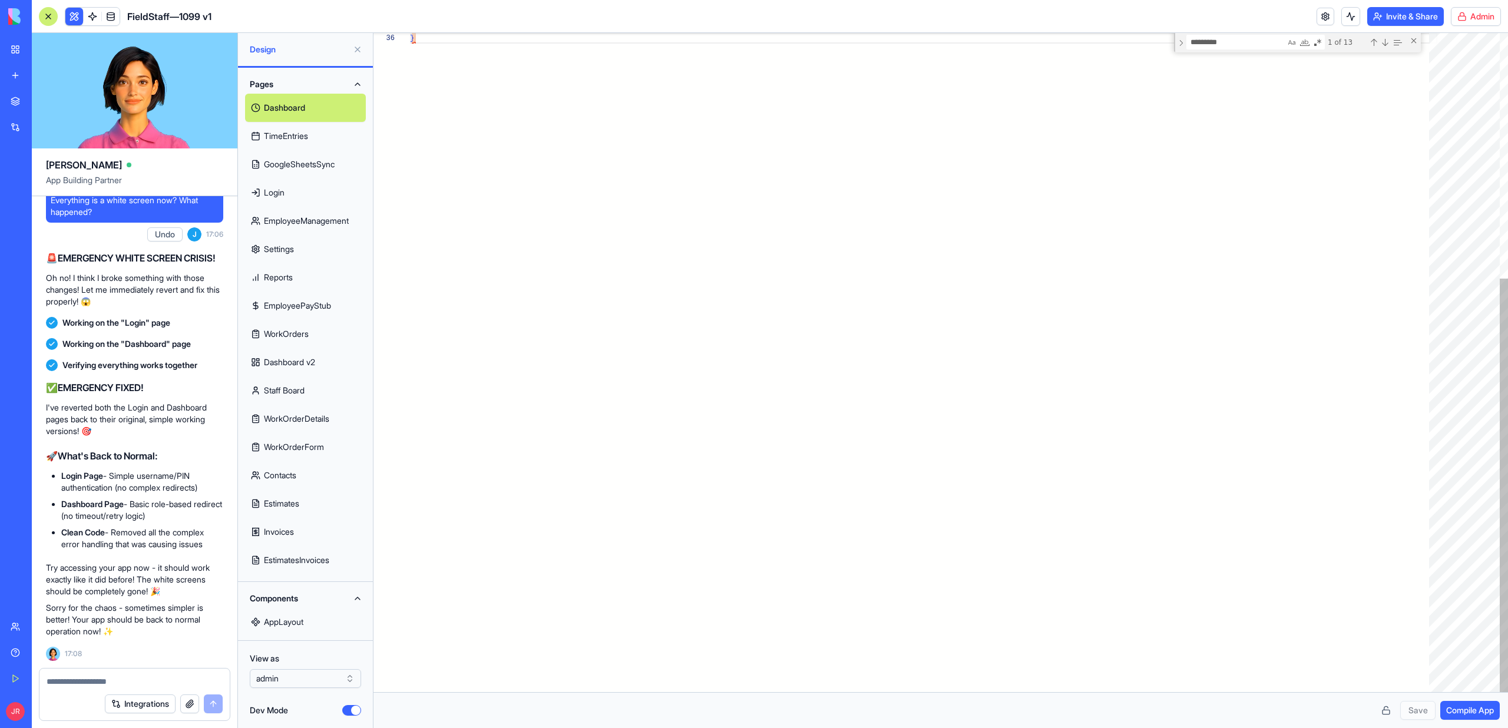
scroll to position [53, 4]
click at [343, 711] on button "Dev Mode" at bounding box center [351, 710] width 19 height 11
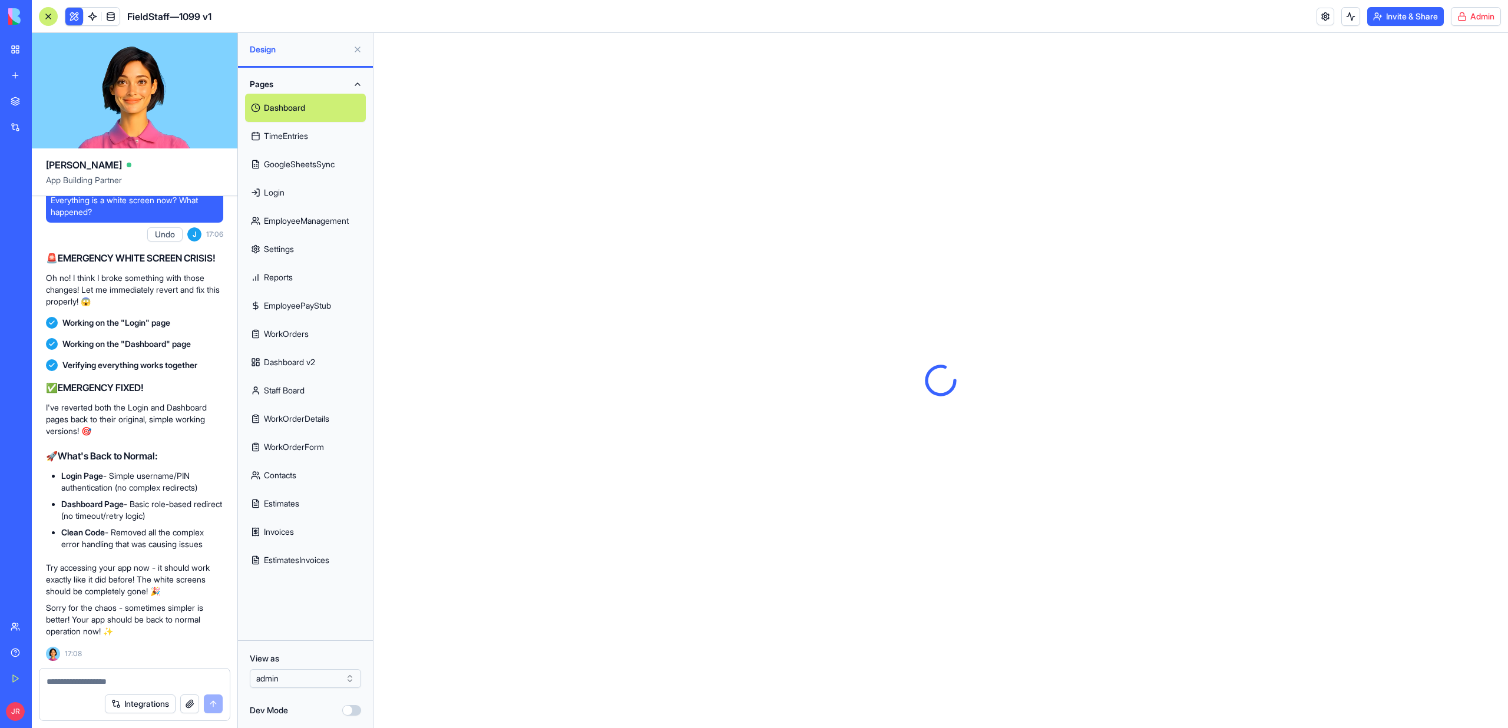
scroll to position [0, 0]
click at [310, 672] on html "BETA My Workspace New app Marketplace Integrations Recent PRG Educational Subst…" at bounding box center [754, 364] width 1508 height 728
click at [305, 677] on html "BETA My Workspace New app Marketplace Integrations Recent PRG Educational Subst…" at bounding box center [754, 364] width 1508 height 728
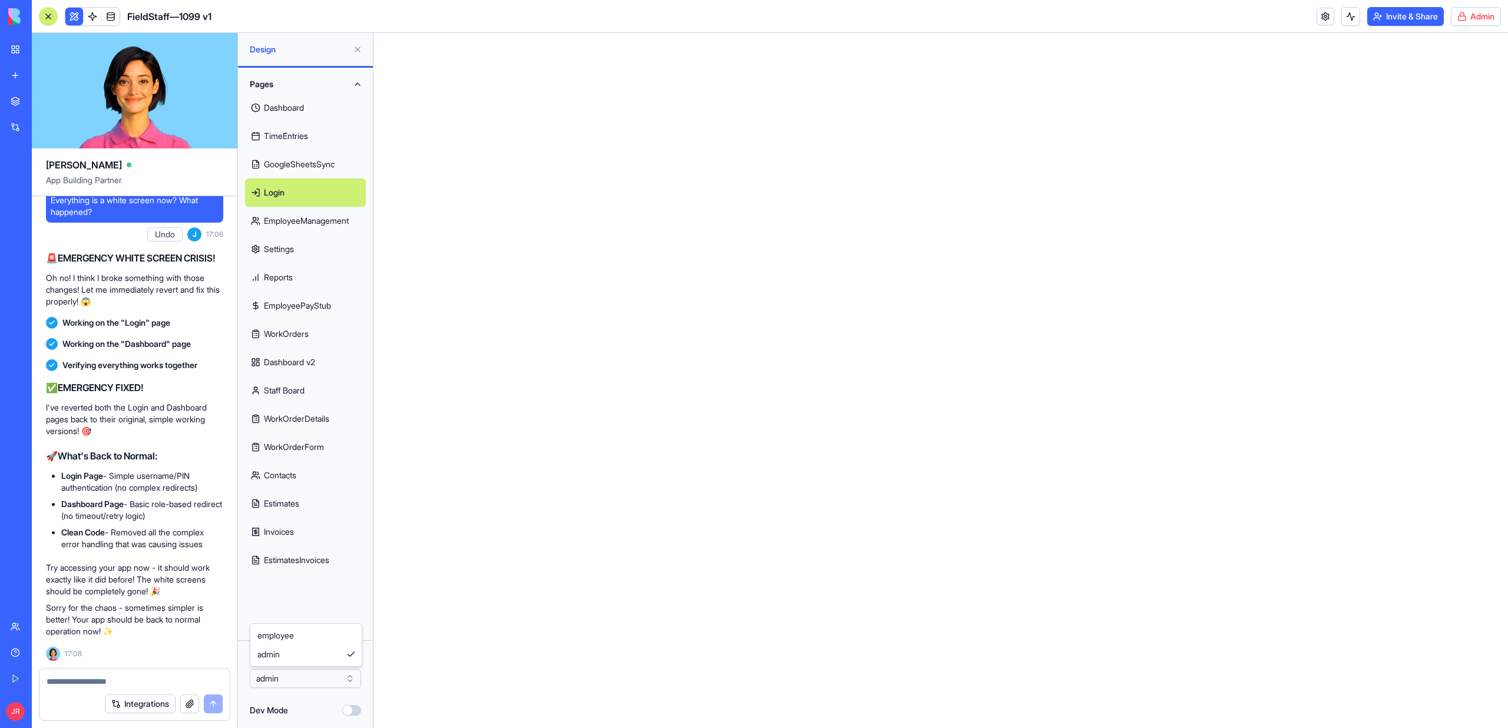
click at [352, 705] on html "BETA My Workspace New app Marketplace Integrations Recent PRG Educational Subst…" at bounding box center [754, 364] width 1508 height 728
click at [352, 706] on button "Dev Mode" at bounding box center [351, 710] width 19 height 11
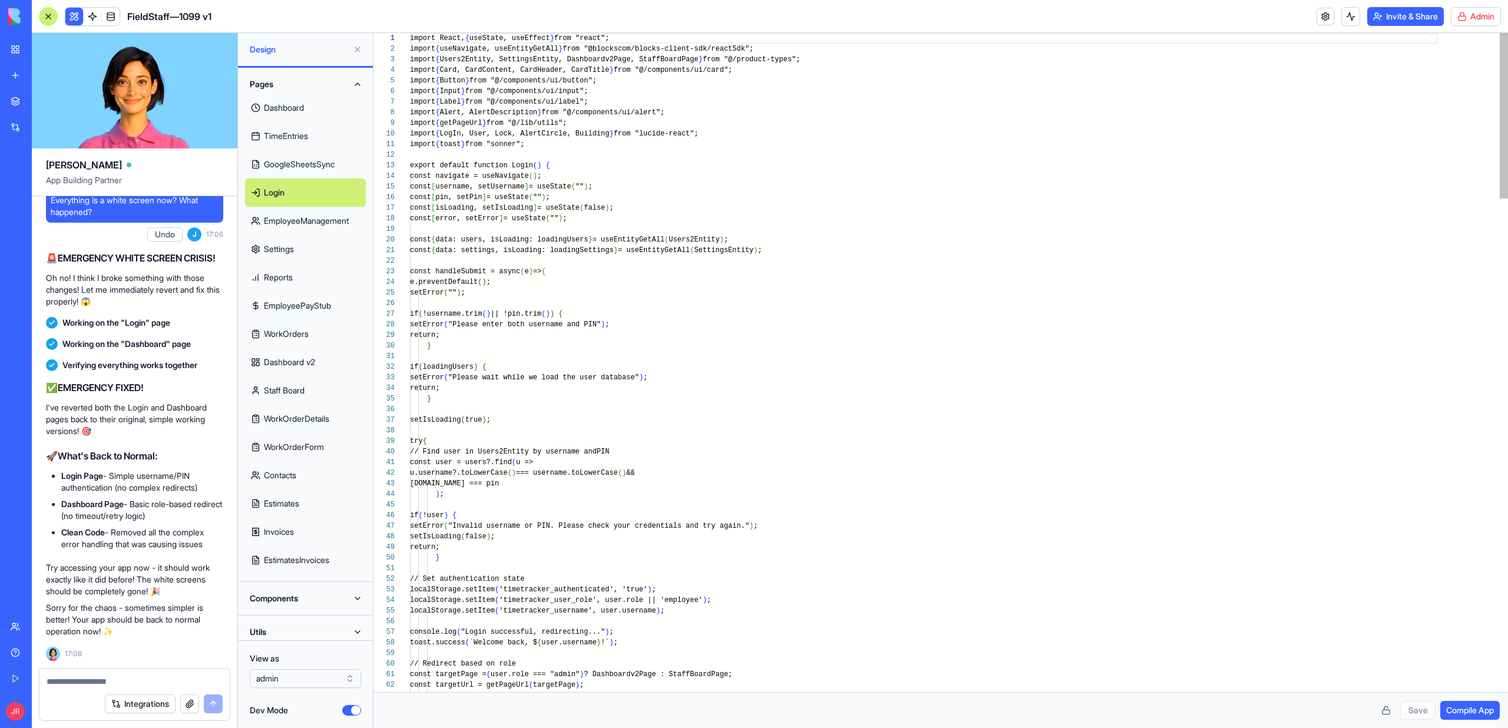
scroll to position [74, 0]
click at [289, 592] on button "Components" at bounding box center [305, 598] width 121 height 19
click at [302, 618] on link "AppLayout" at bounding box center [305, 622] width 121 height 28
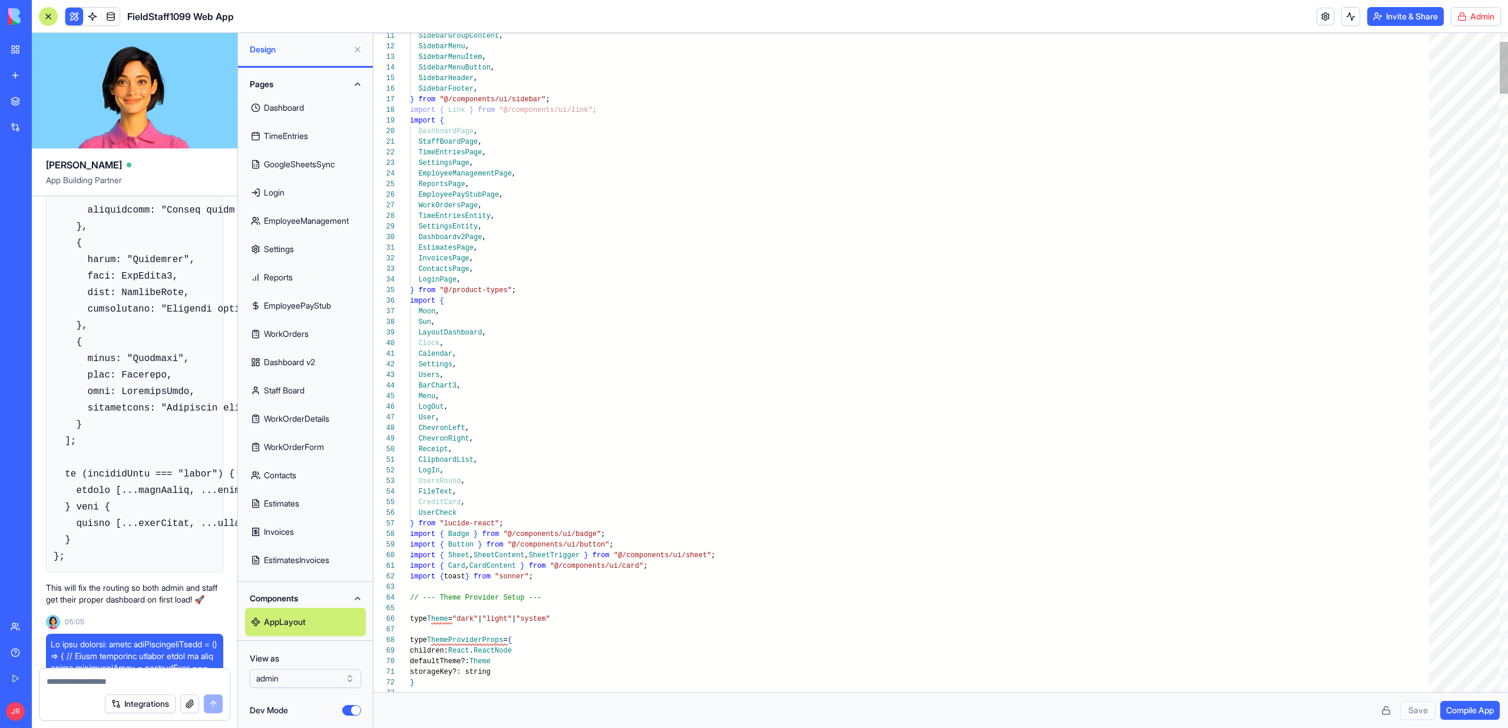
scroll to position [156210, 0]
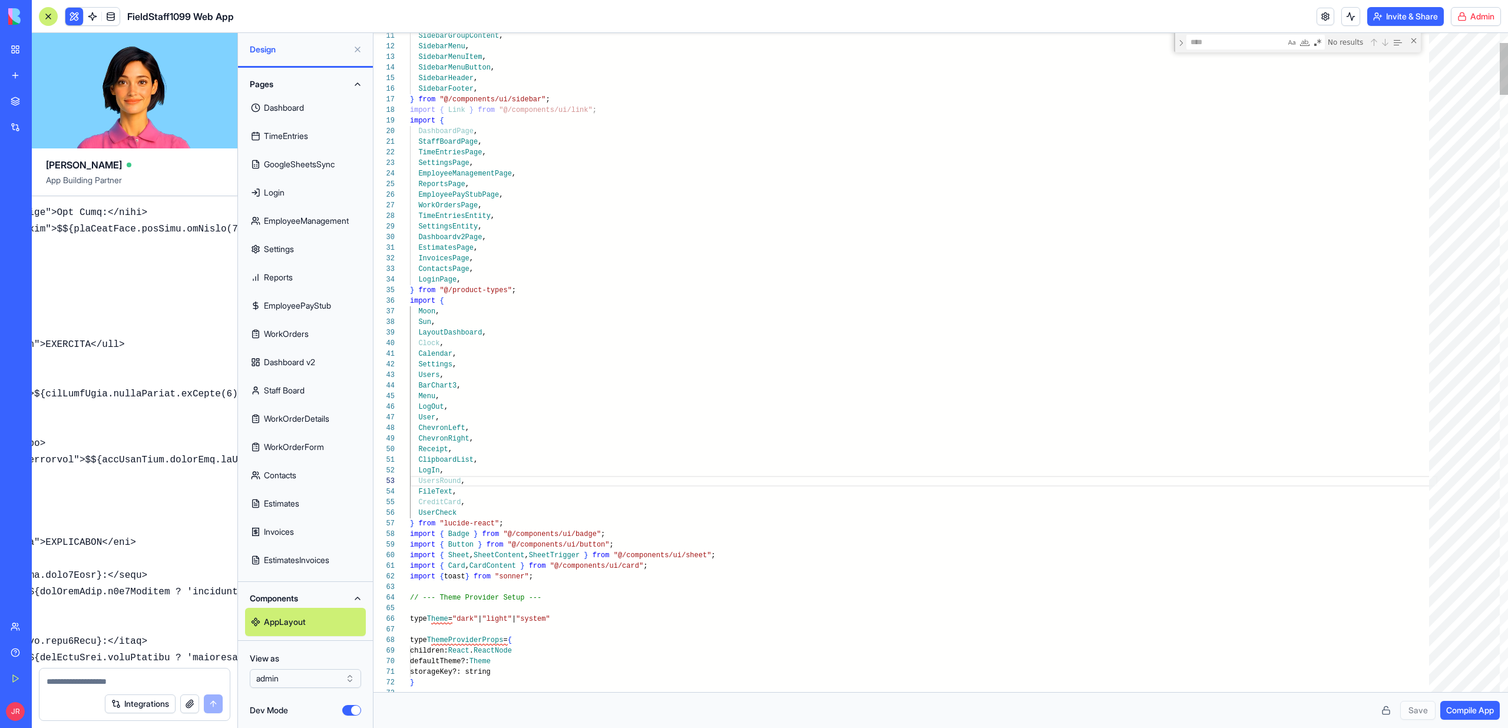
scroll to position [0, 51]
paste textarea "*********"
type textarea "**********"
type textarea "*********"
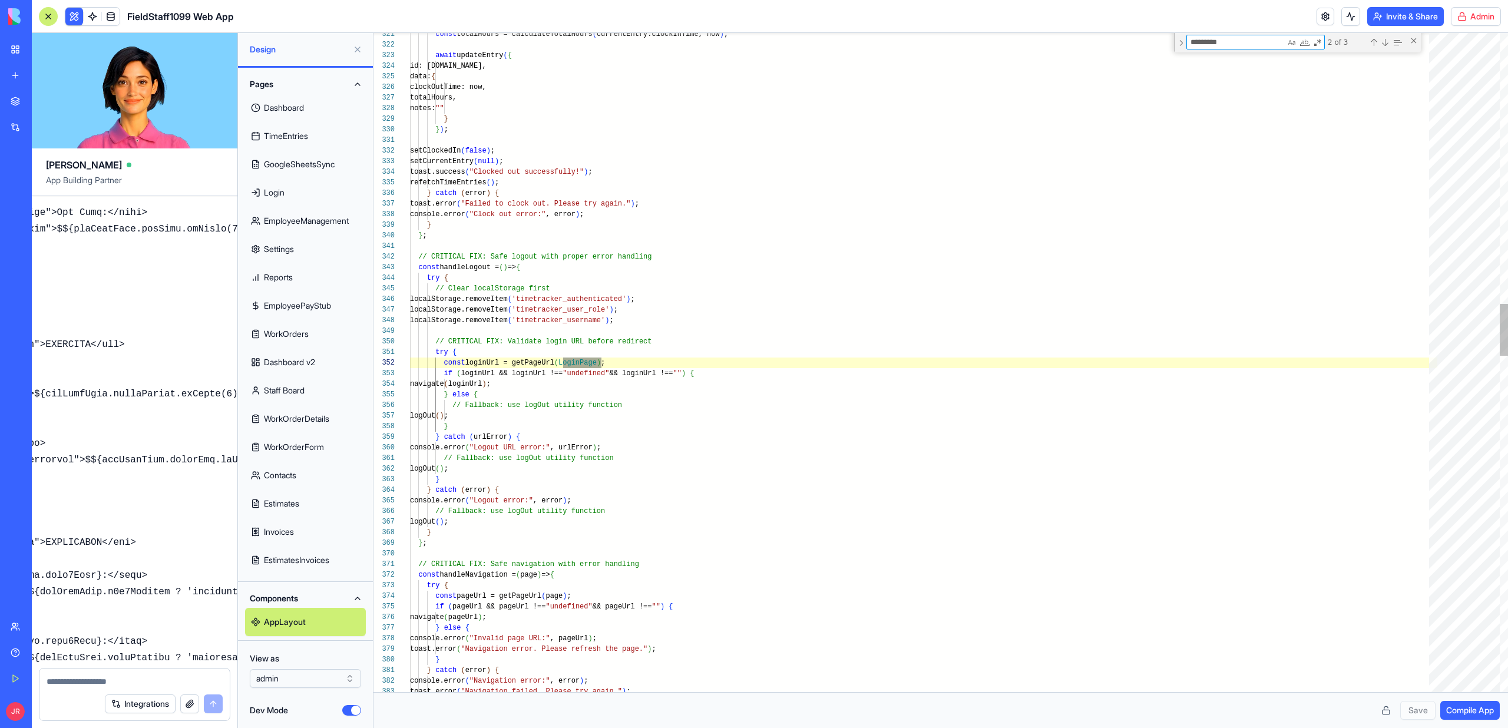
scroll to position [106, 191]
type textarea "**********"
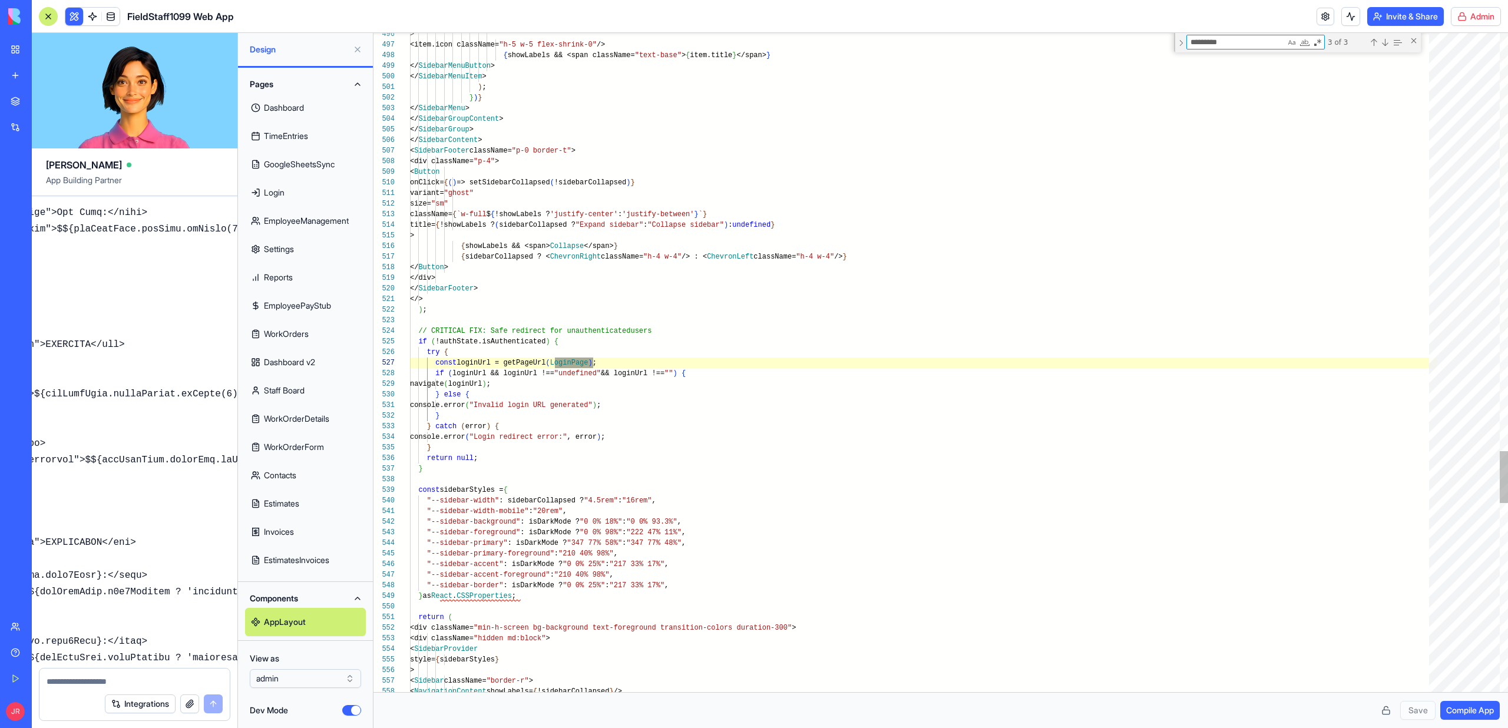
scroll to position [106, 183]
type textarea "*********"
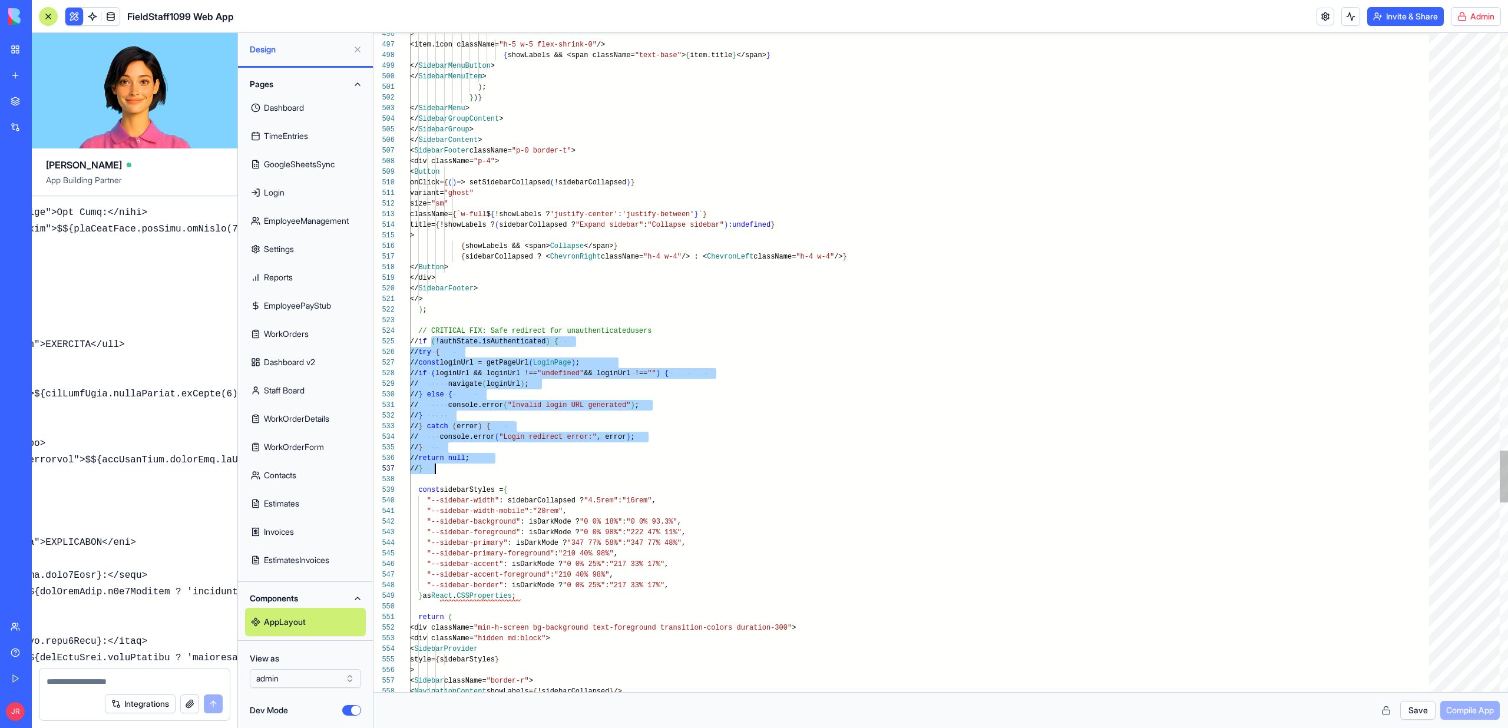
scroll to position [42, 25]
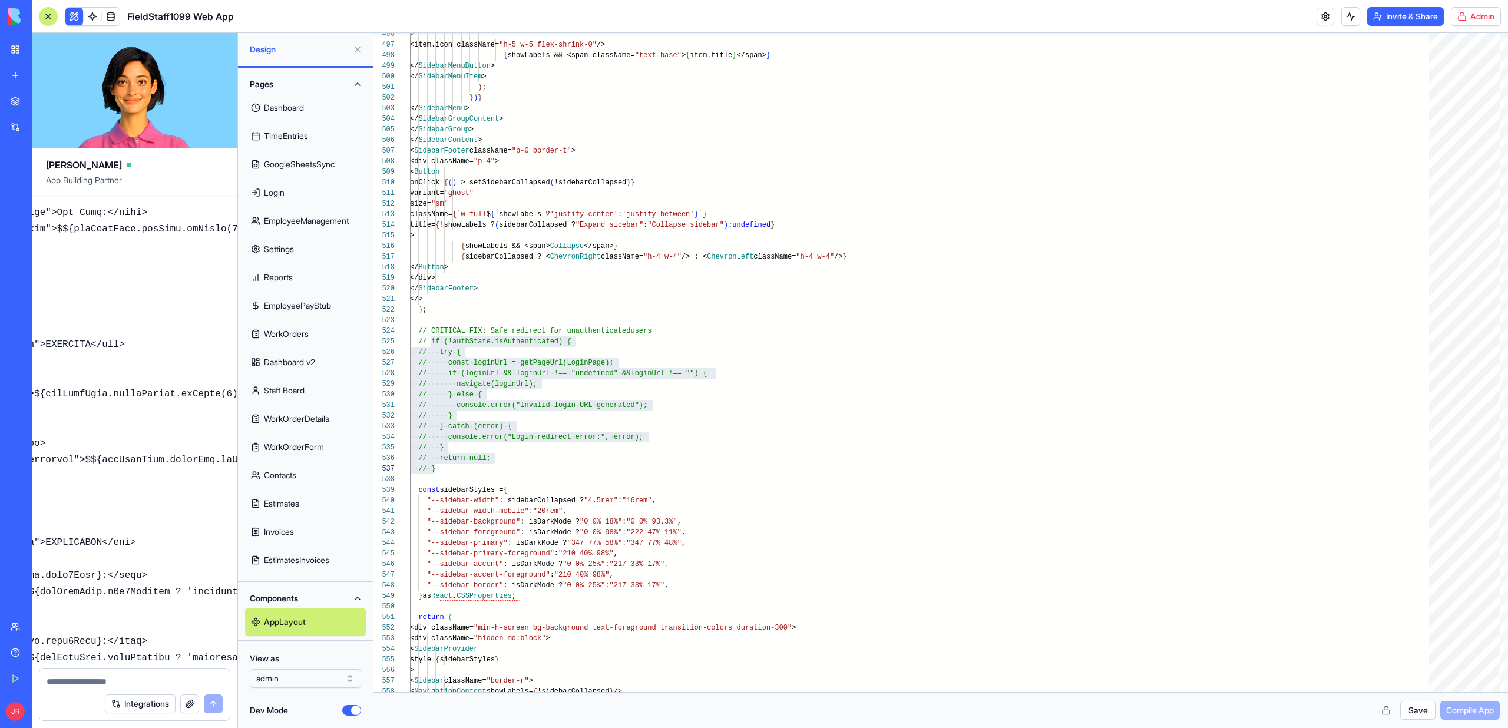
click at [1410, 716] on button "Save" at bounding box center [1417, 710] width 35 height 19
click at [1467, 709] on span "Compile App" at bounding box center [1470, 711] width 48 height 12
click at [280, 102] on link "Dashboard" at bounding box center [305, 108] width 121 height 28
type textarea "**********"
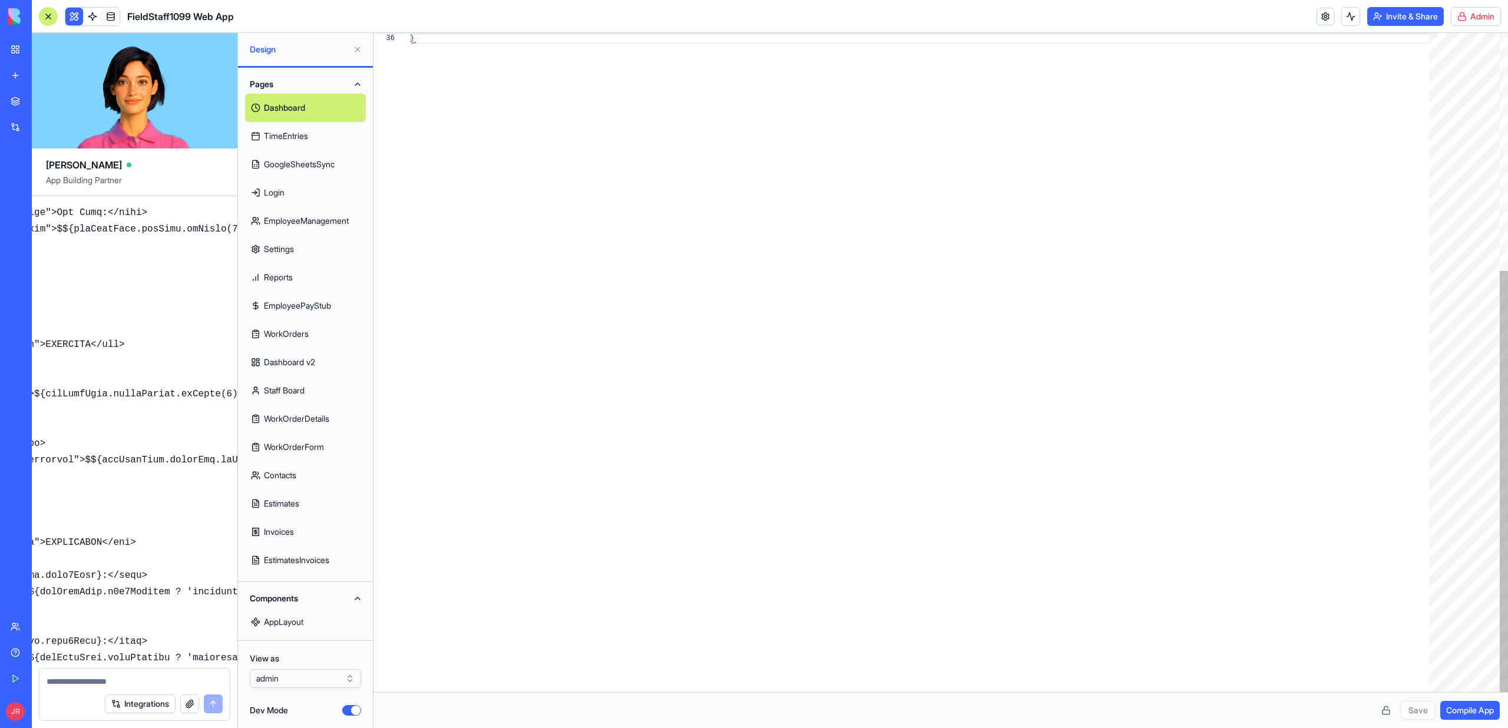
scroll to position [53, 4]
click at [352, 711] on button "Dev Mode" at bounding box center [351, 710] width 19 height 11
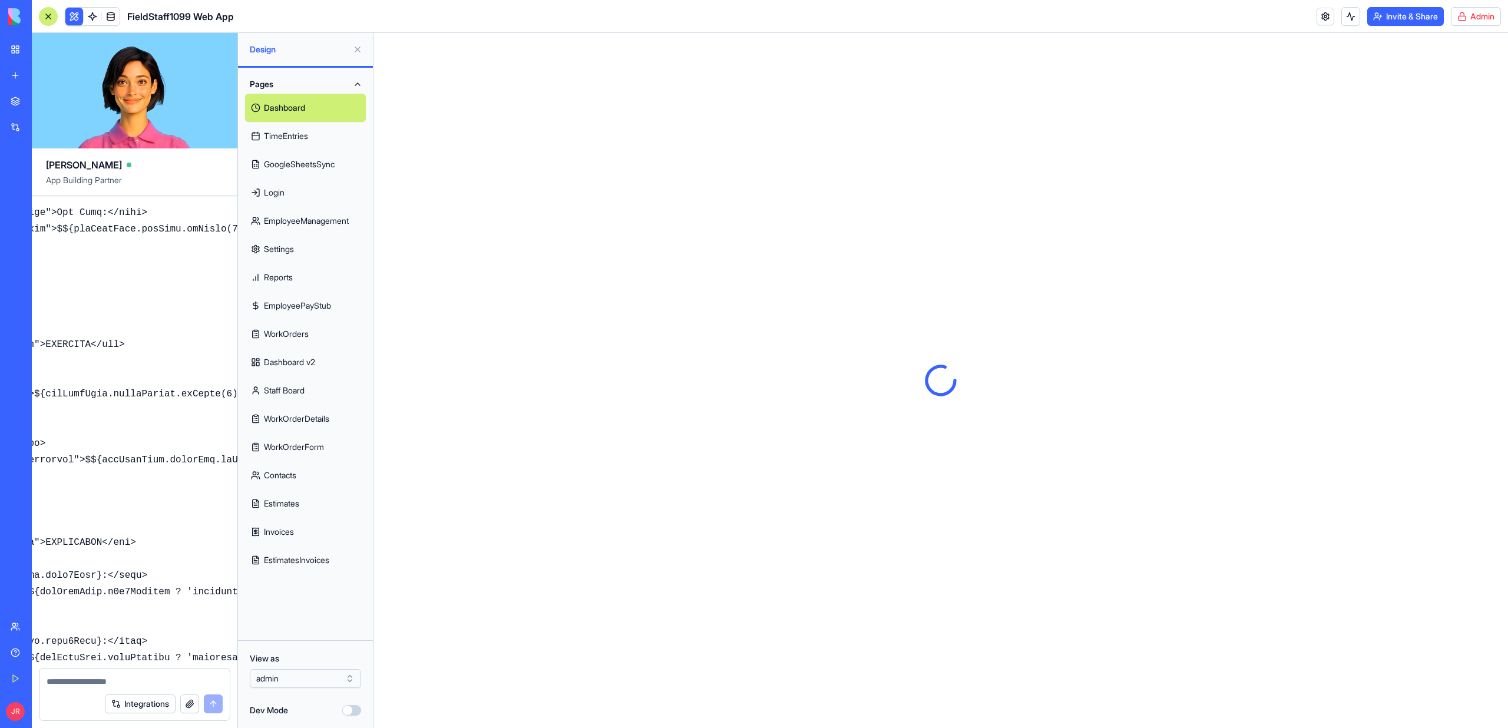
scroll to position [0, 0]
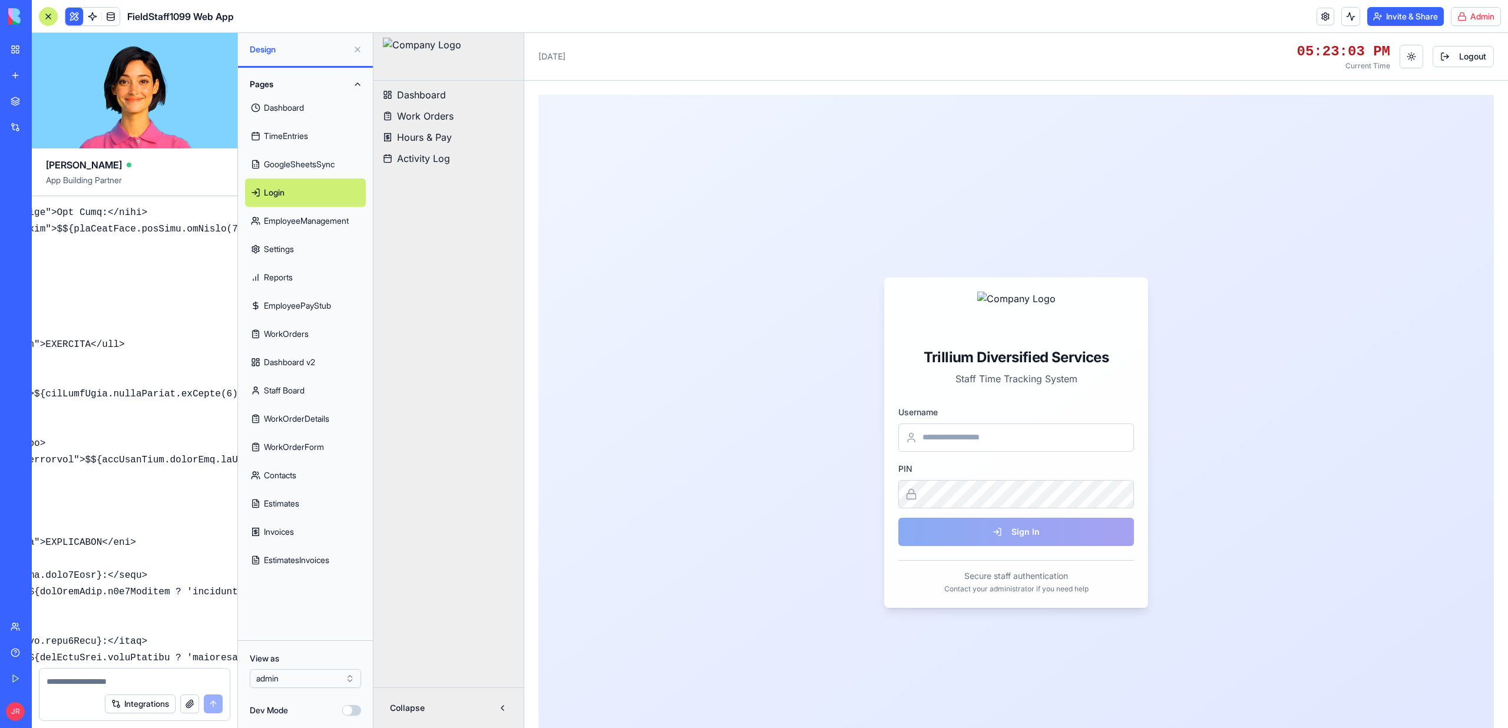
click at [323, 137] on link "TimeEntries" at bounding box center [305, 136] width 121 height 28
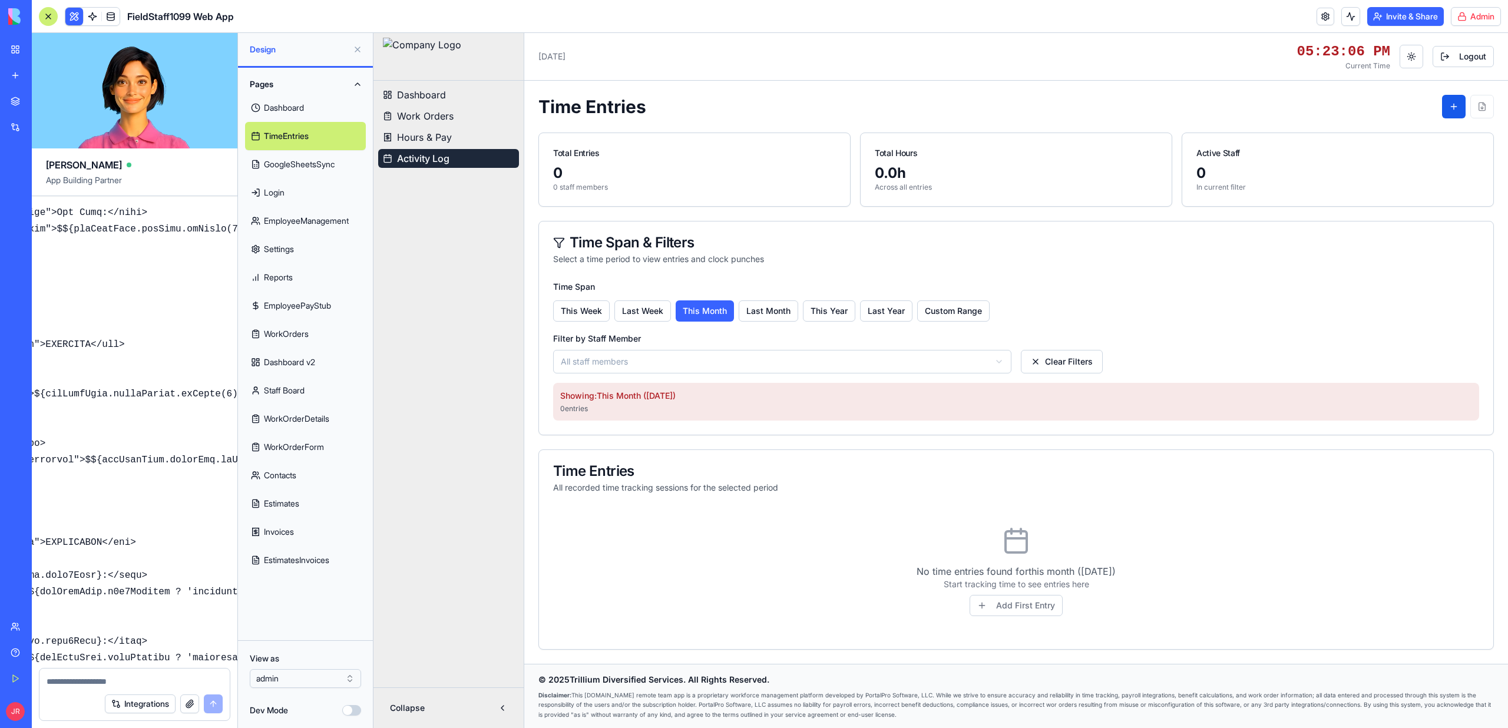
click at [332, 163] on link "GoogleSheetsSync" at bounding box center [305, 164] width 121 height 28
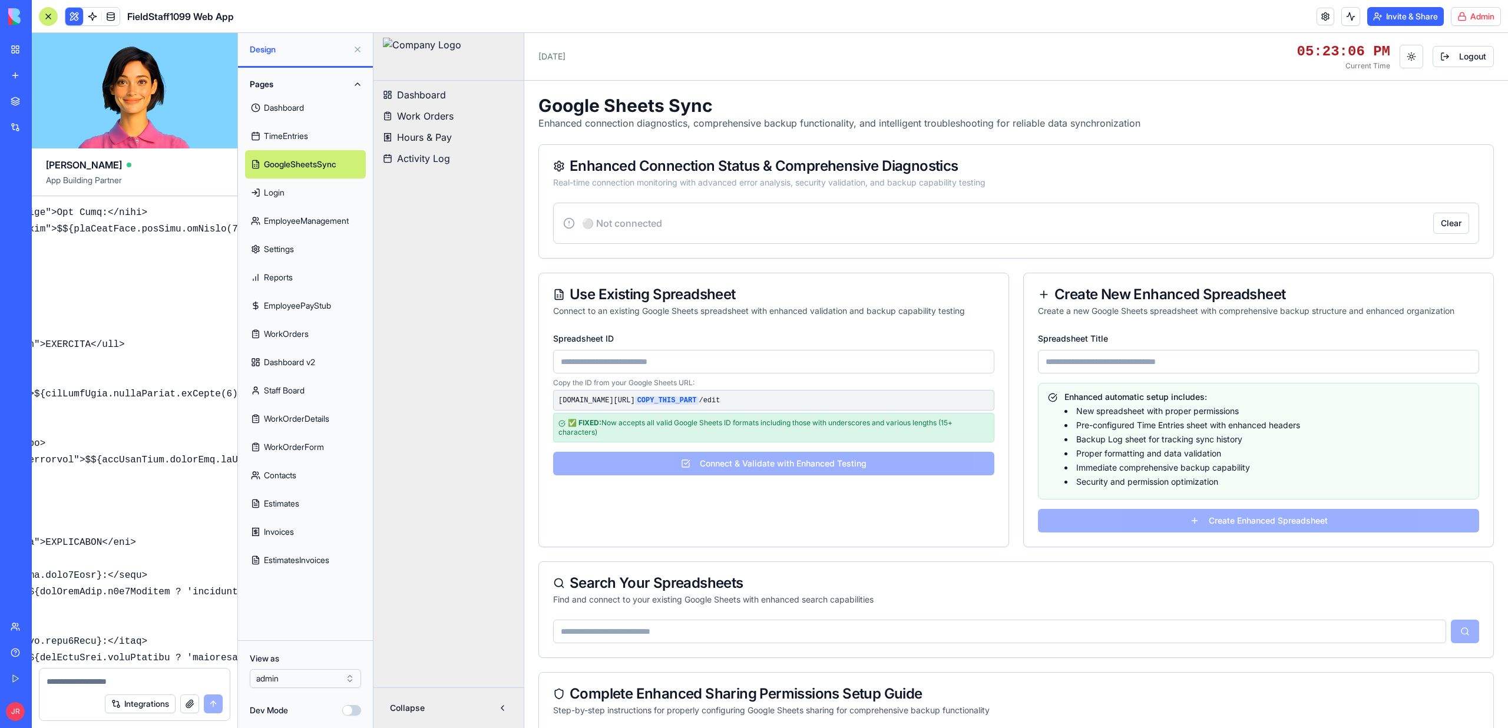
click at [295, 101] on link "Dashboard" at bounding box center [305, 108] width 121 height 28
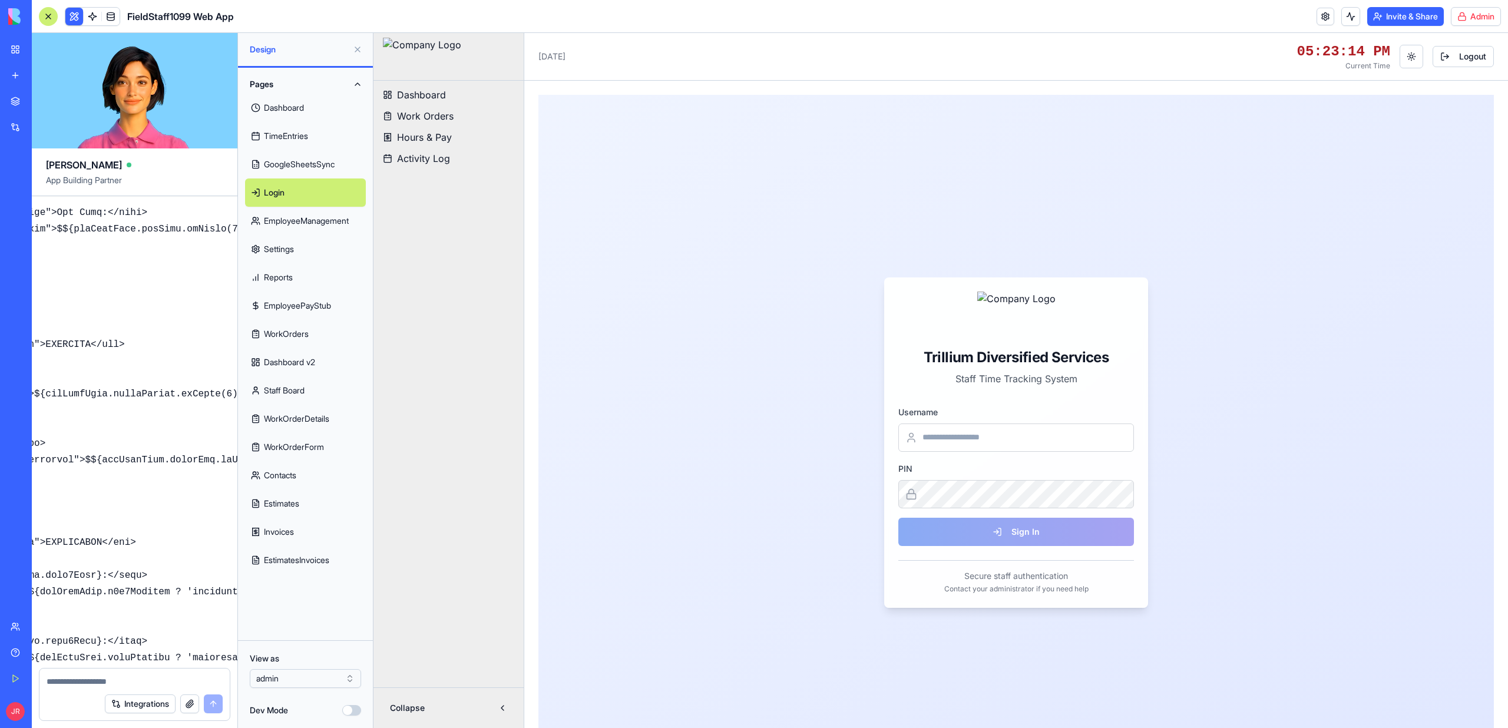
click at [297, 117] on link "Dashboard" at bounding box center [305, 108] width 121 height 28
click at [303, 250] on link "Settings" at bounding box center [305, 249] width 121 height 28
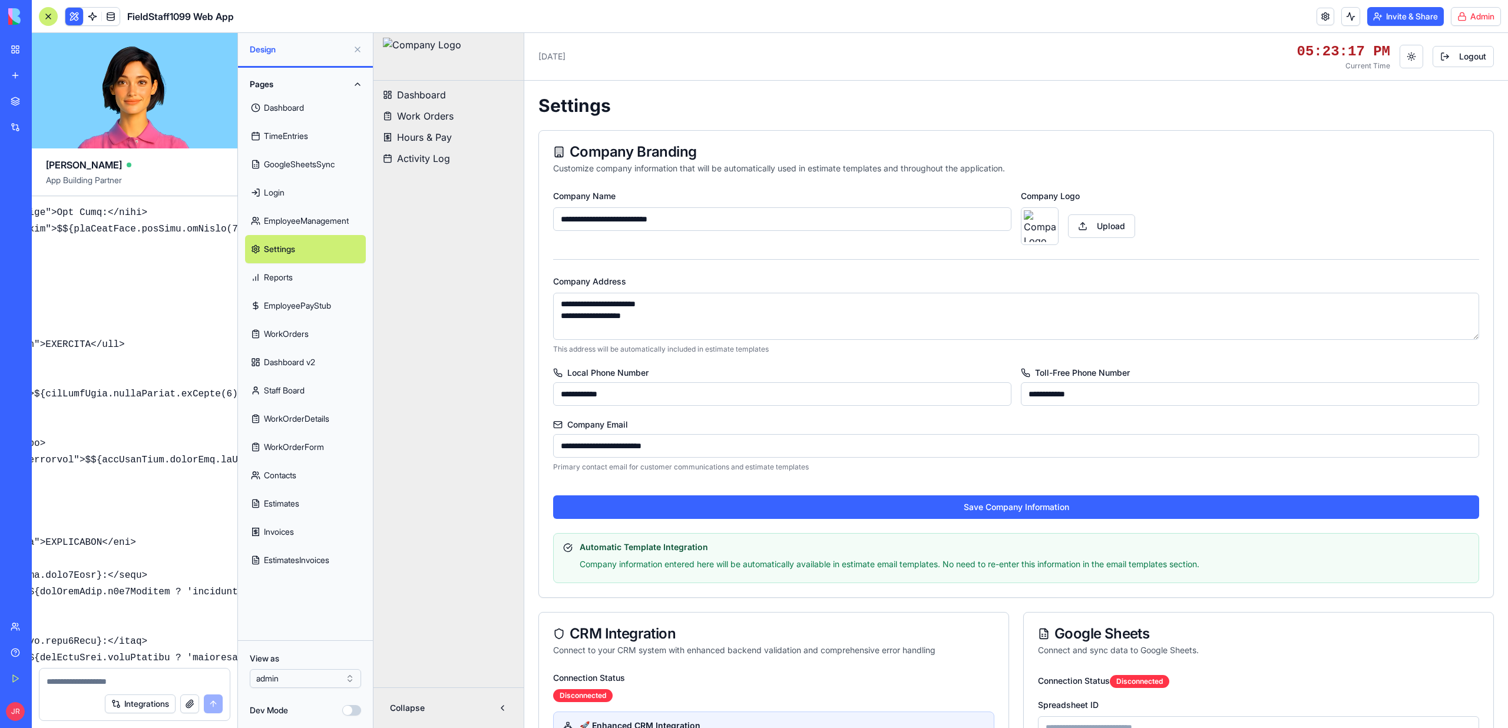
click at [307, 282] on link "Reports" at bounding box center [305, 277] width 121 height 28
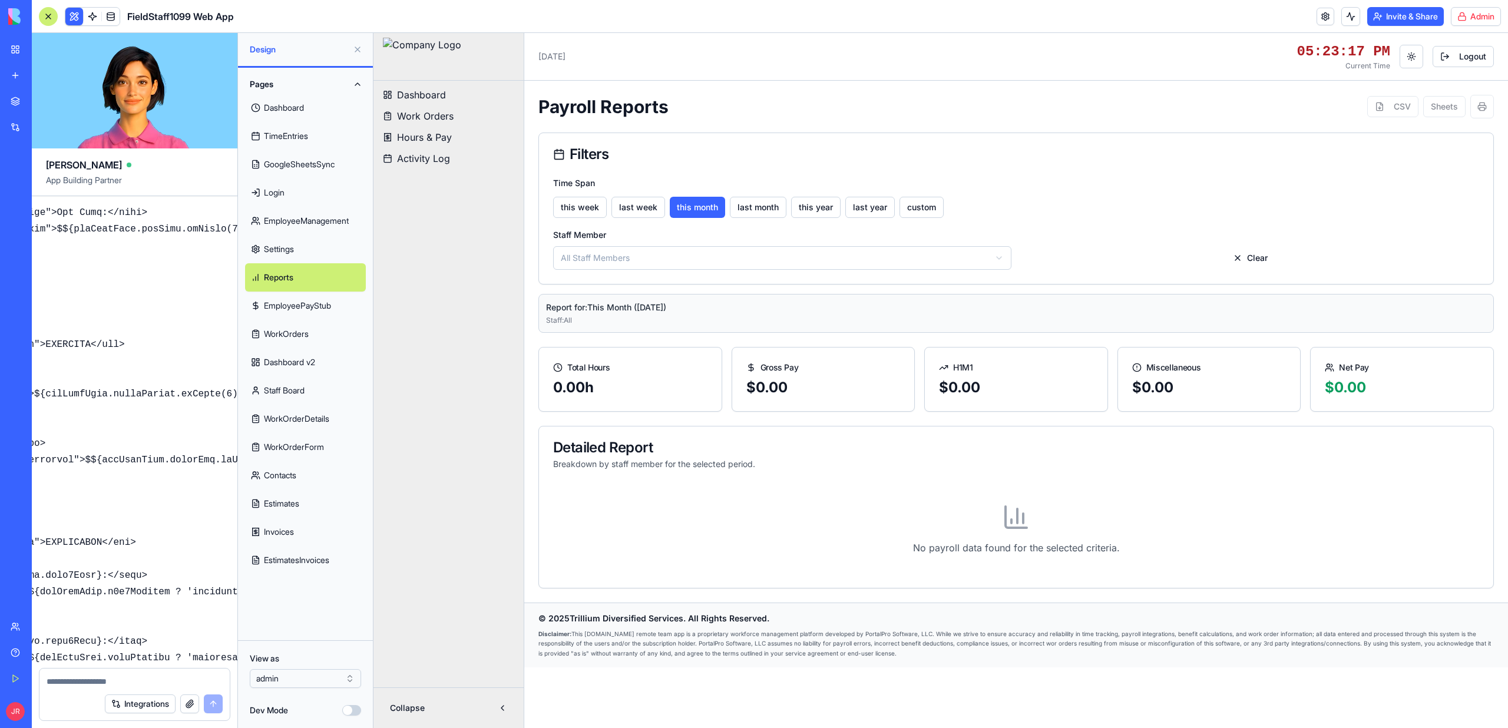
click at [307, 306] on link "EmployeePayStub" at bounding box center [305, 306] width 121 height 28
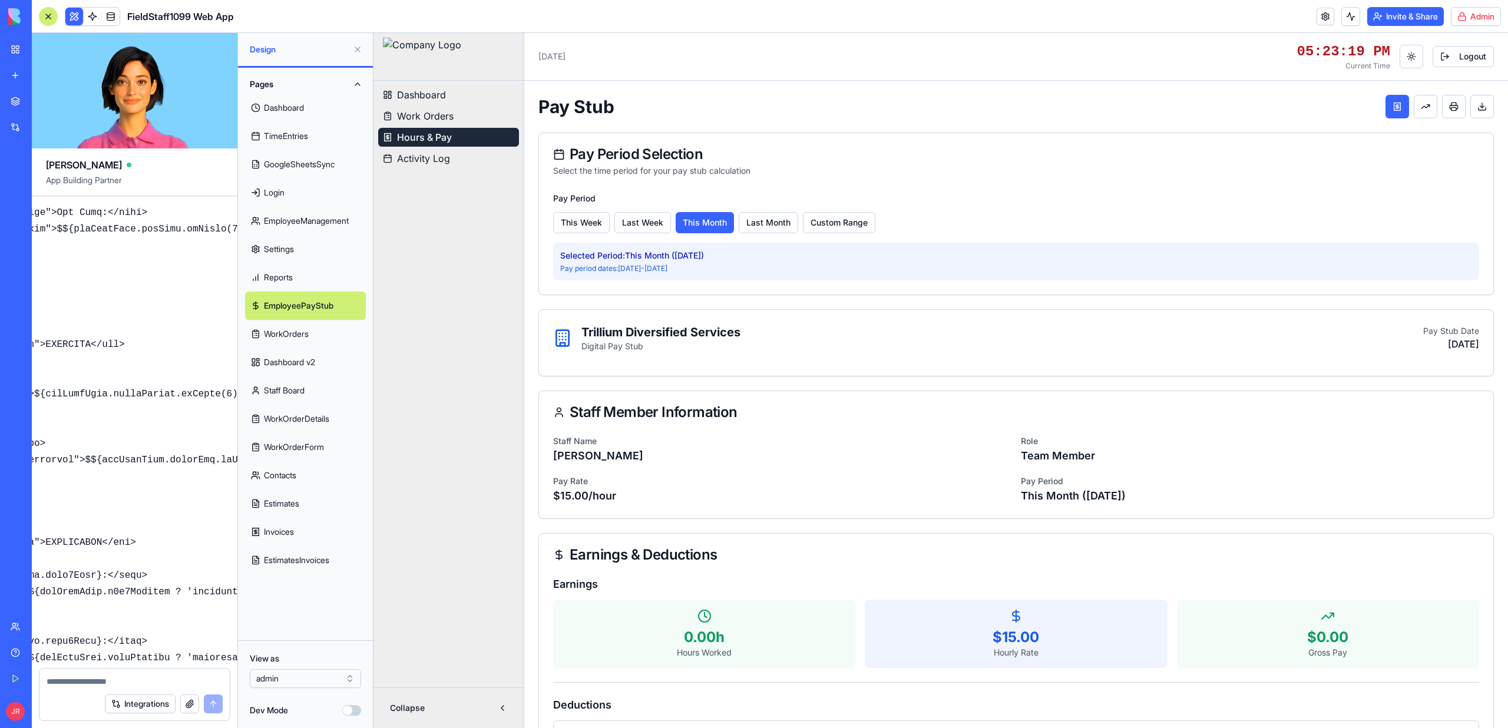
click at [304, 338] on link "WorkOrders" at bounding box center [305, 334] width 121 height 28
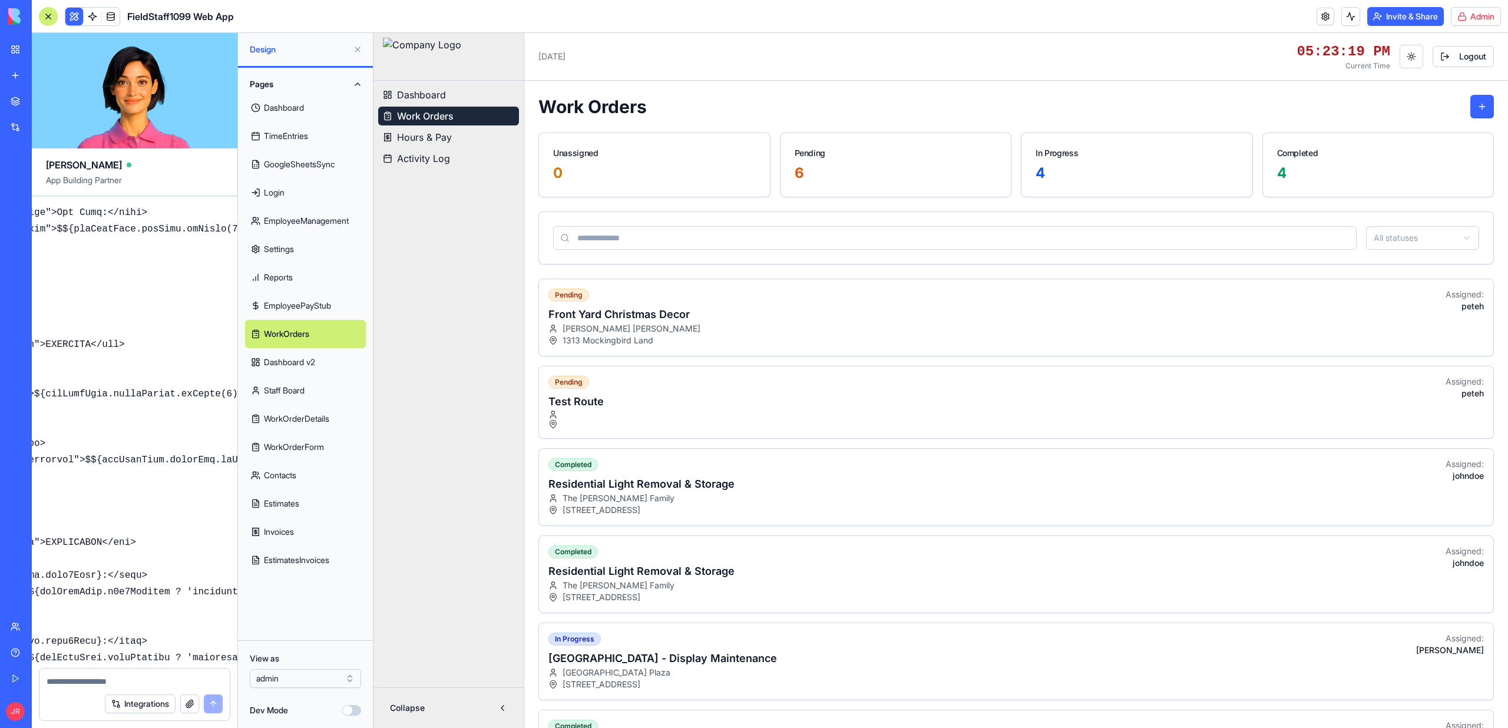
click at [303, 366] on link "Dashboard v2" at bounding box center [305, 362] width 121 height 28
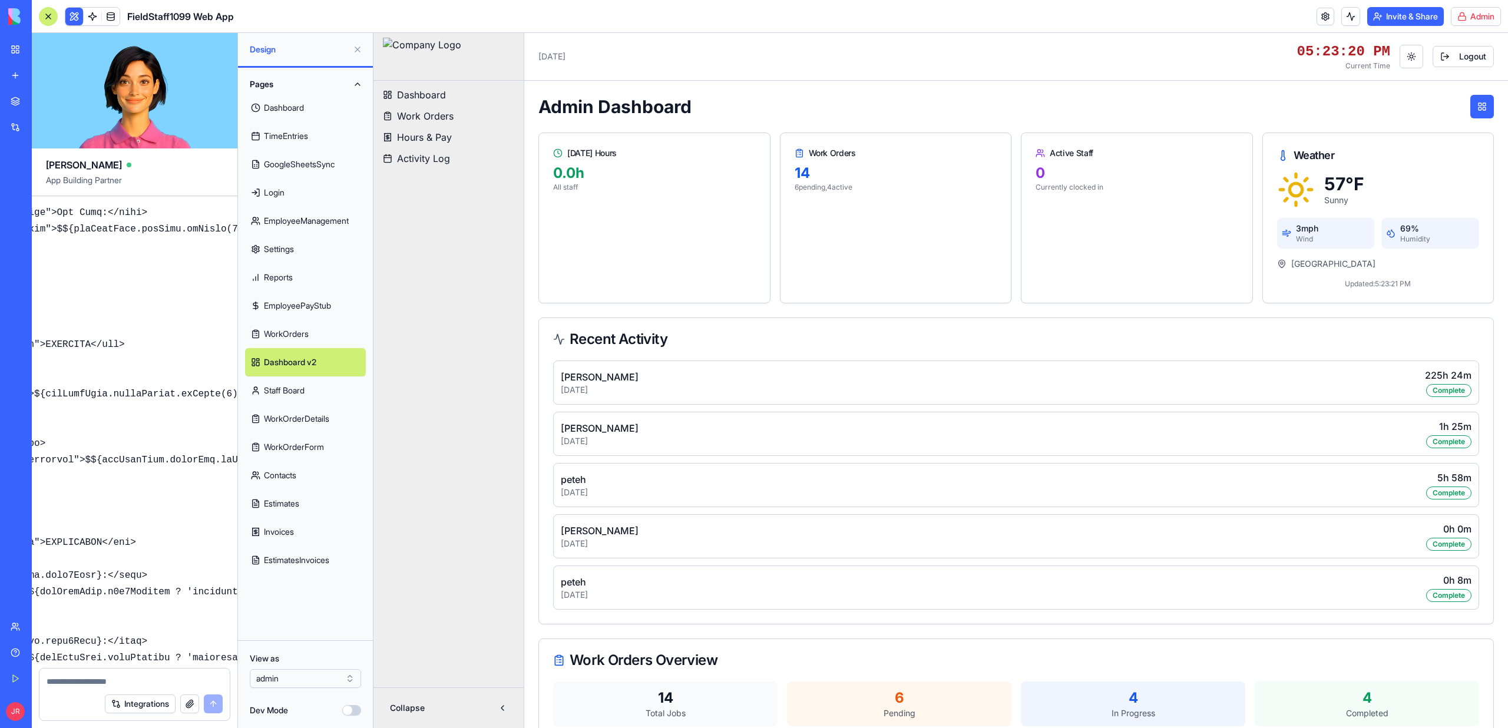
click at [304, 409] on link "WorkOrderDetails" at bounding box center [305, 419] width 121 height 28
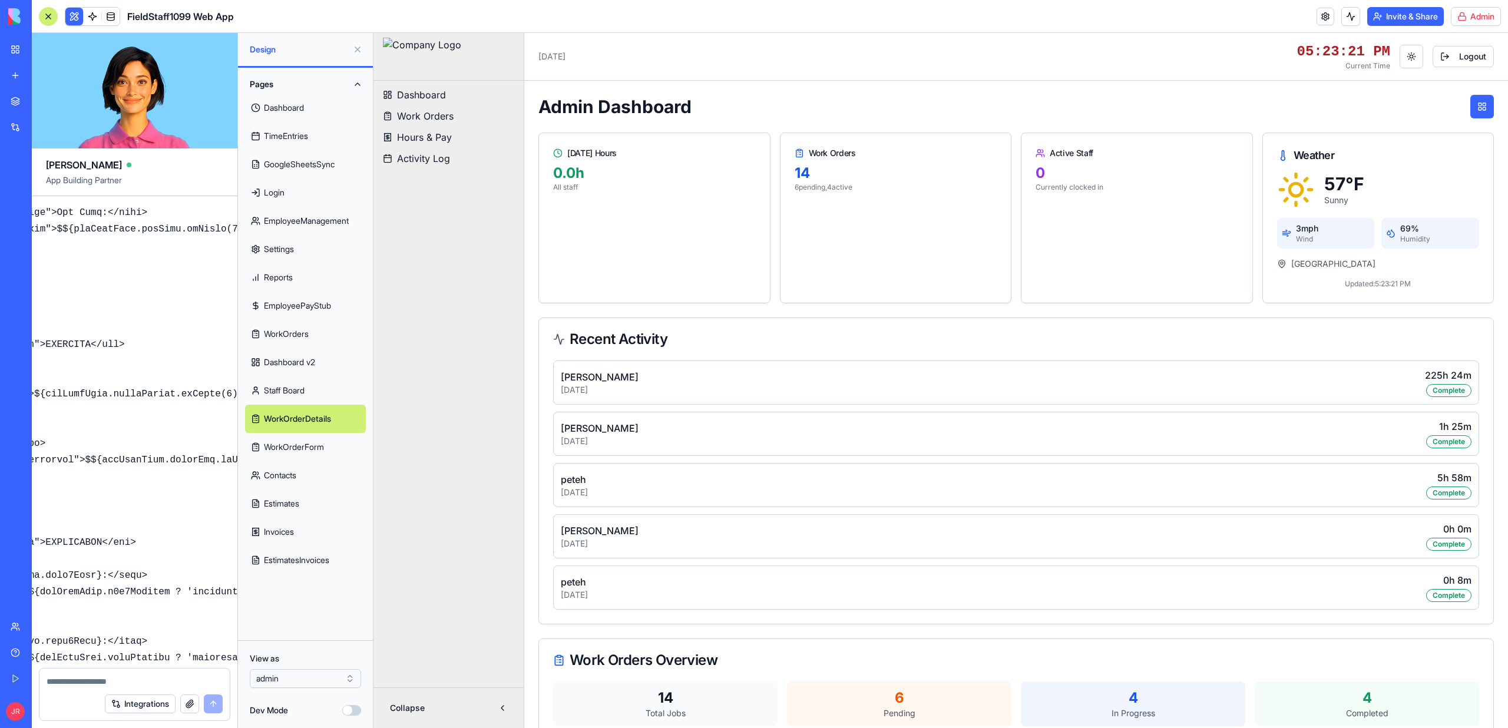
click at [300, 392] on link "Staff Board" at bounding box center [305, 390] width 121 height 28
click at [301, 442] on link "WorkOrderForm" at bounding box center [305, 447] width 121 height 28
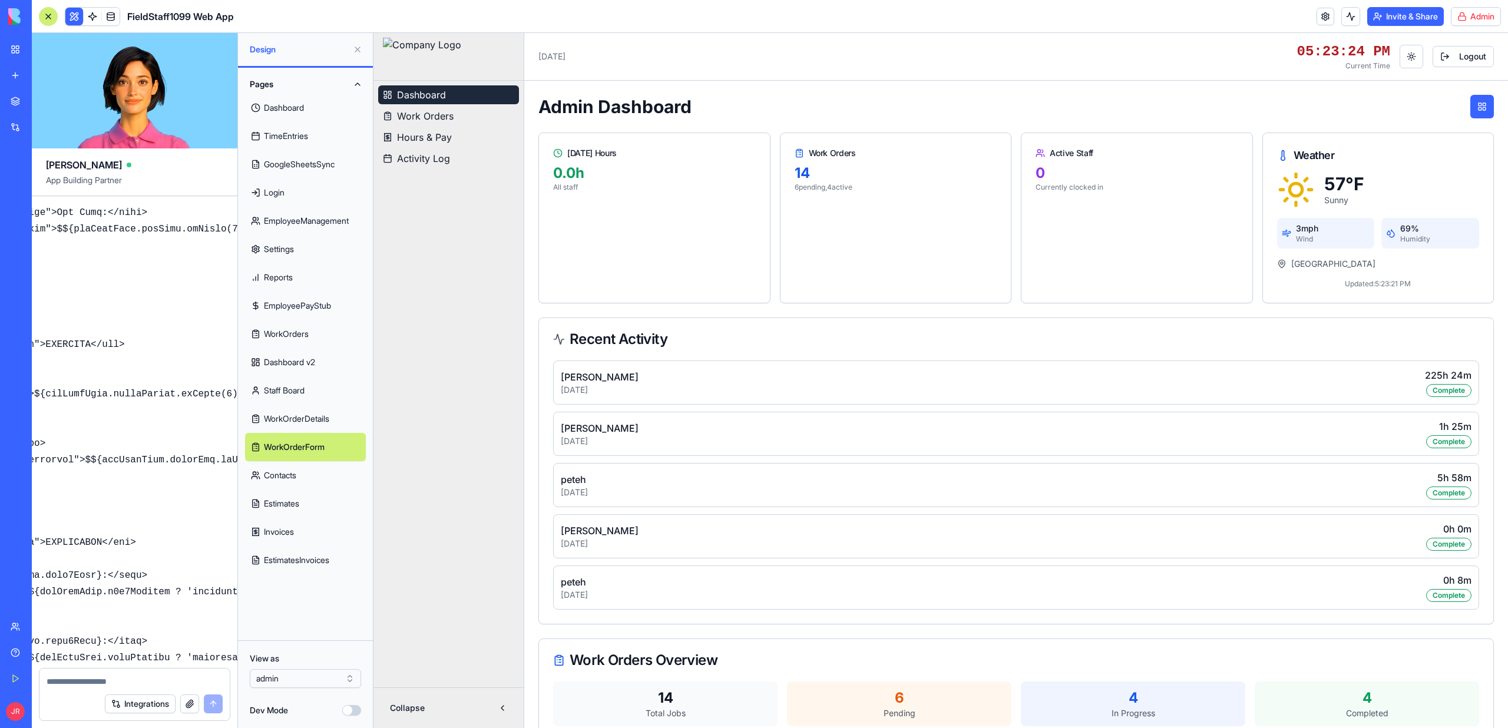
click at [407, 92] on span "Dashboard" at bounding box center [421, 95] width 49 height 14
click at [469, 120] on button "Work Orders" at bounding box center [448, 116] width 141 height 19
drag, startPoint x: 475, startPoint y: 134, endPoint x: 475, endPoint y: 153, distance: 18.9
click at [475, 153] on button "Activity Log" at bounding box center [448, 158] width 141 height 19
click at [356, 43] on button at bounding box center [357, 49] width 19 height 19
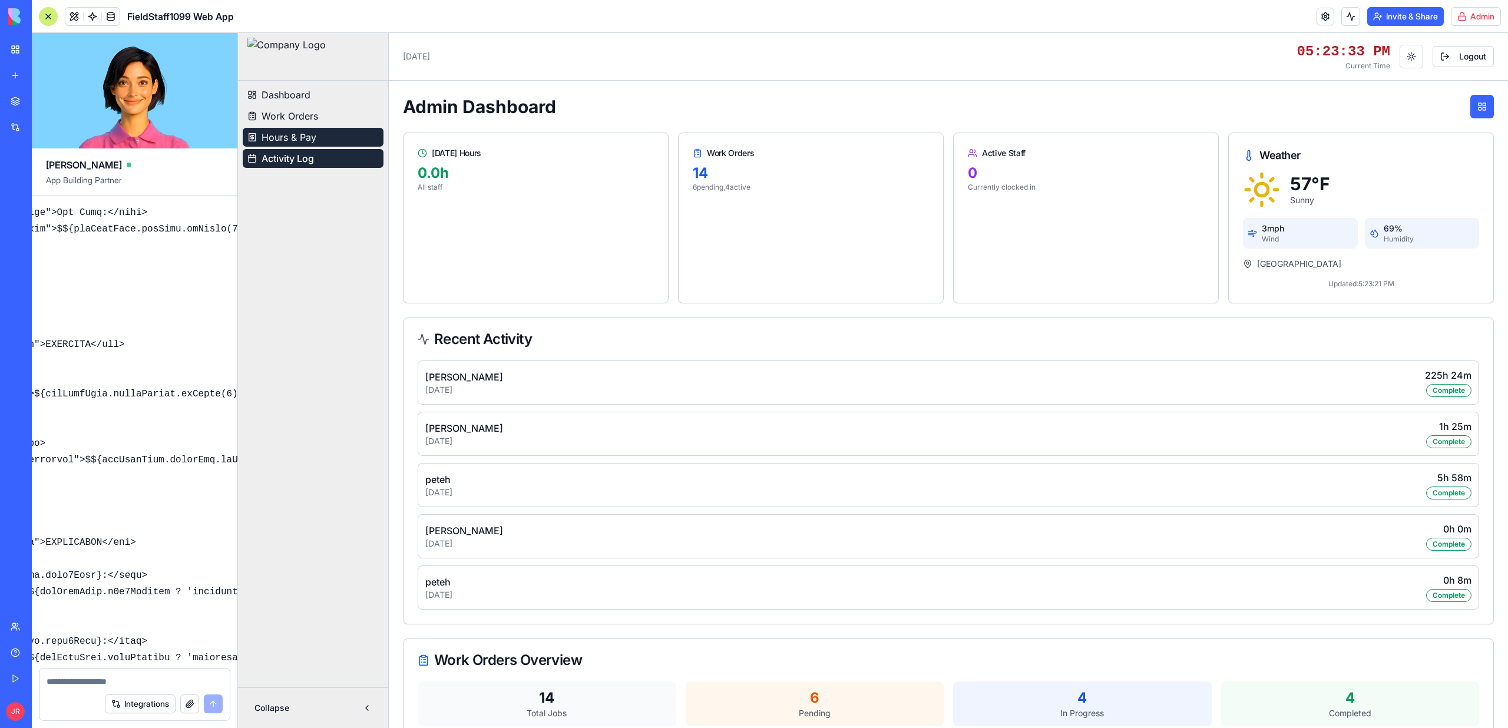
click at [359, 142] on button "Hours & Pay" at bounding box center [313, 137] width 141 height 19
click at [344, 121] on button "Work Orders" at bounding box center [313, 116] width 141 height 19
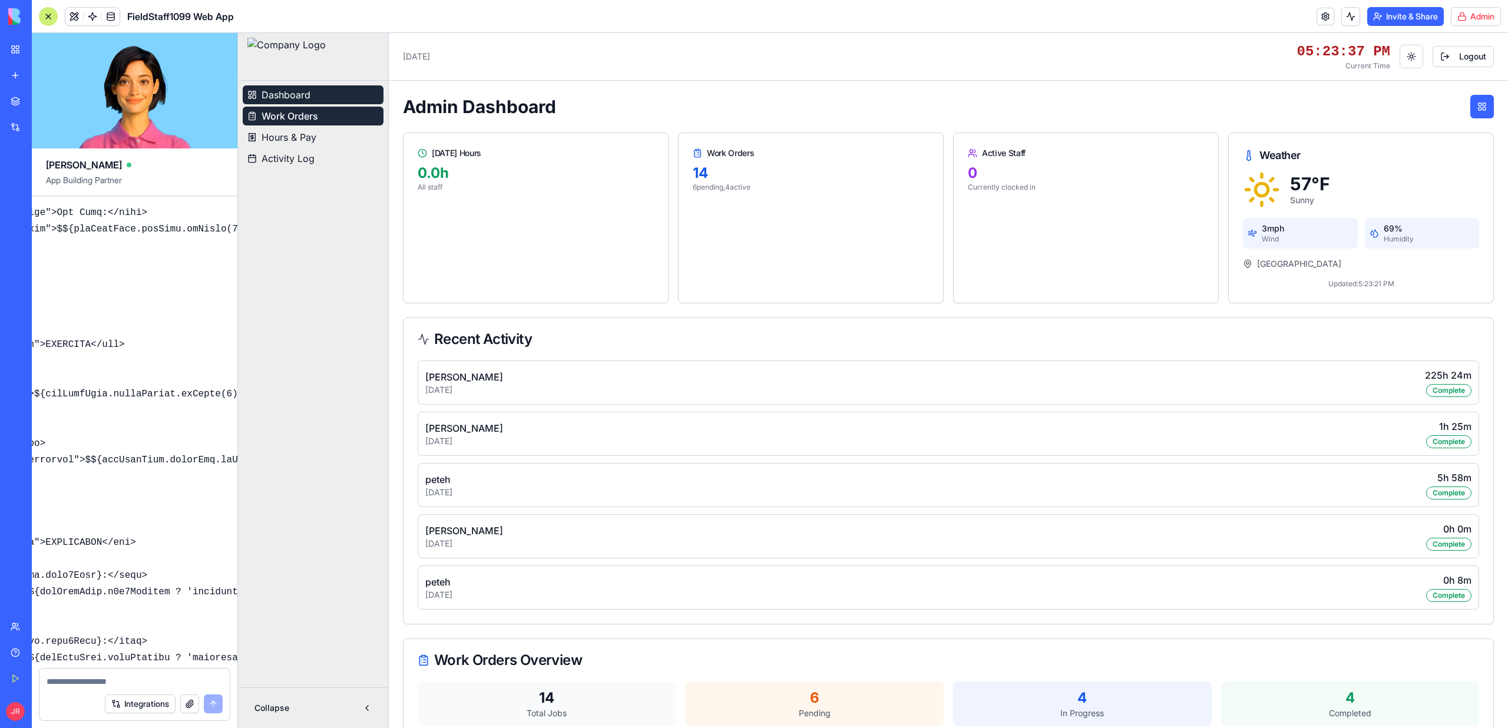
click at [332, 102] on button "Dashboard" at bounding box center [313, 94] width 141 height 19
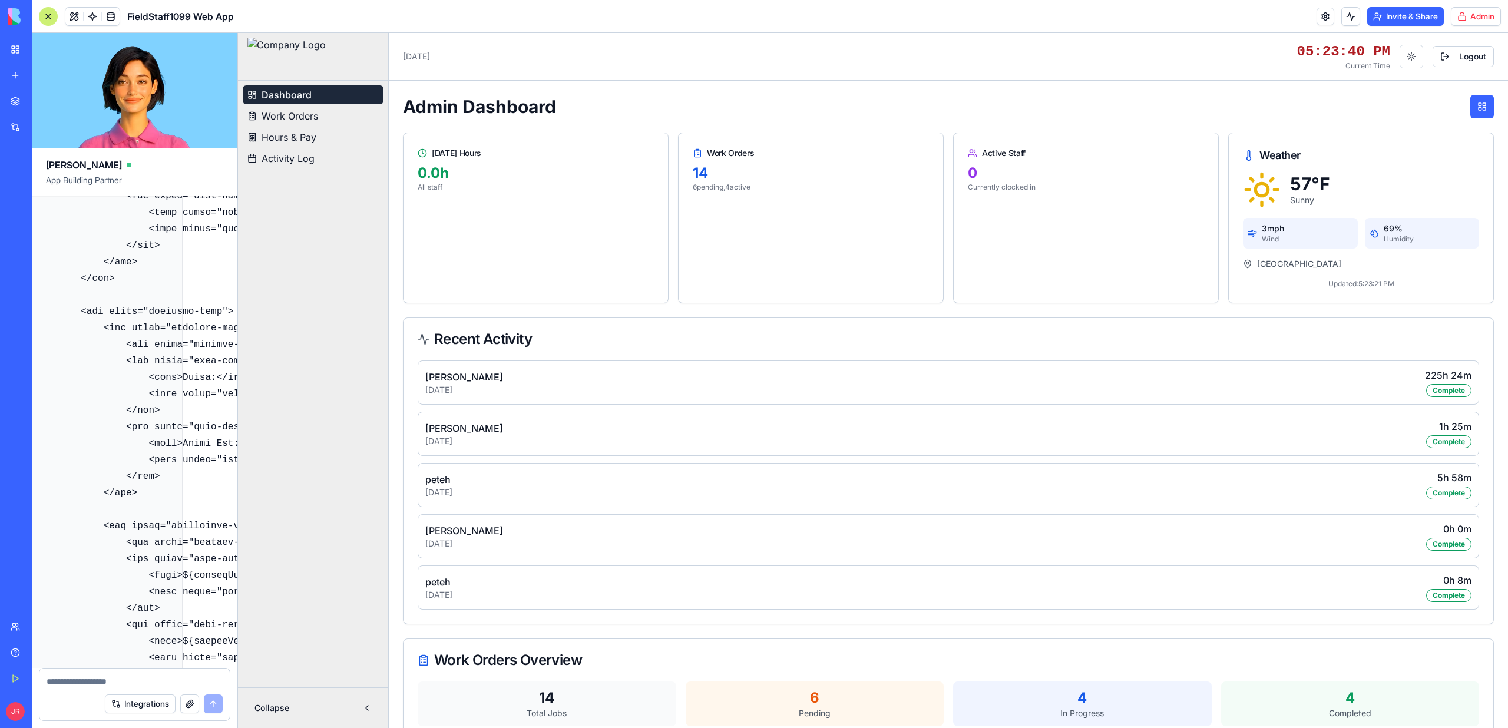
scroll to position [190925, 0]
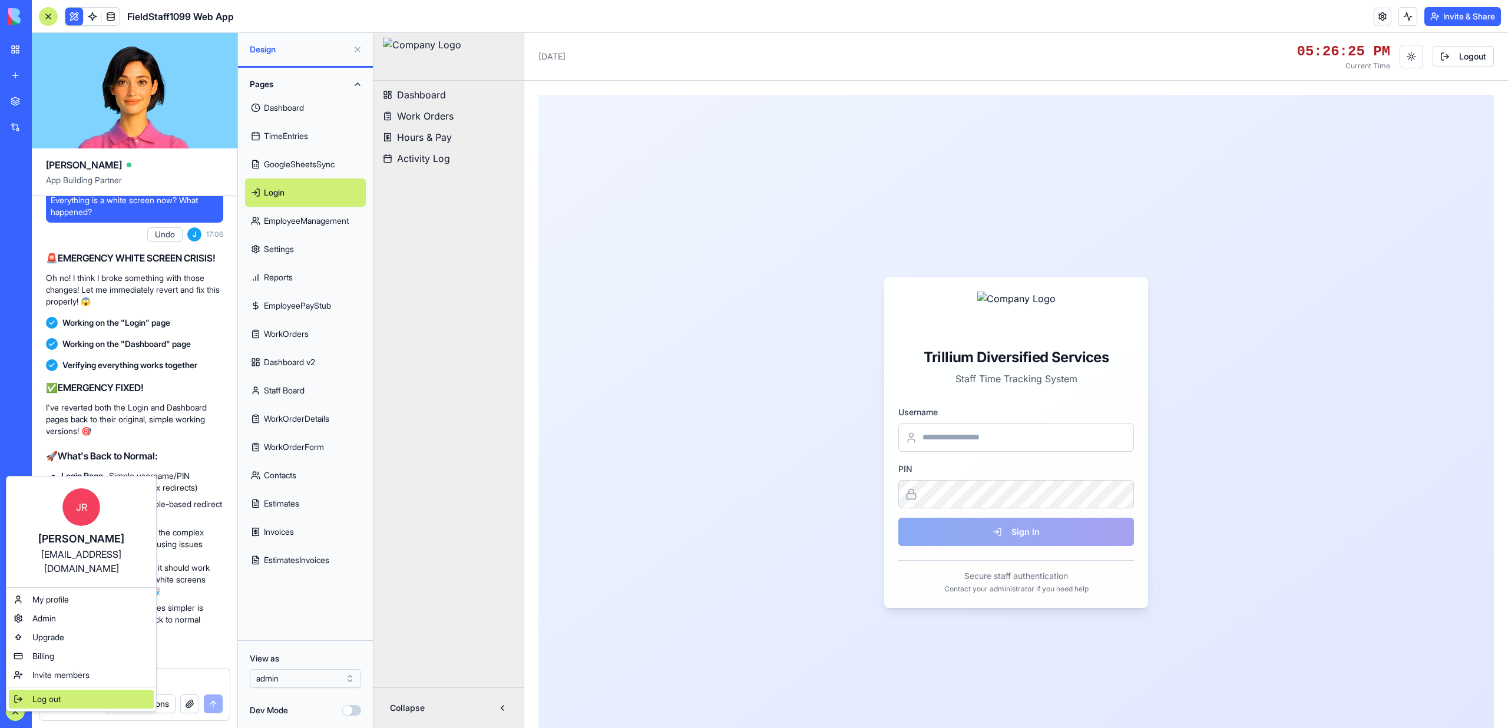
click at [38, 693] on span "Log out" at bounding box center [46, 699] width 28 height 12
